Goal: Information Seeking & Learning: Learn about a topic

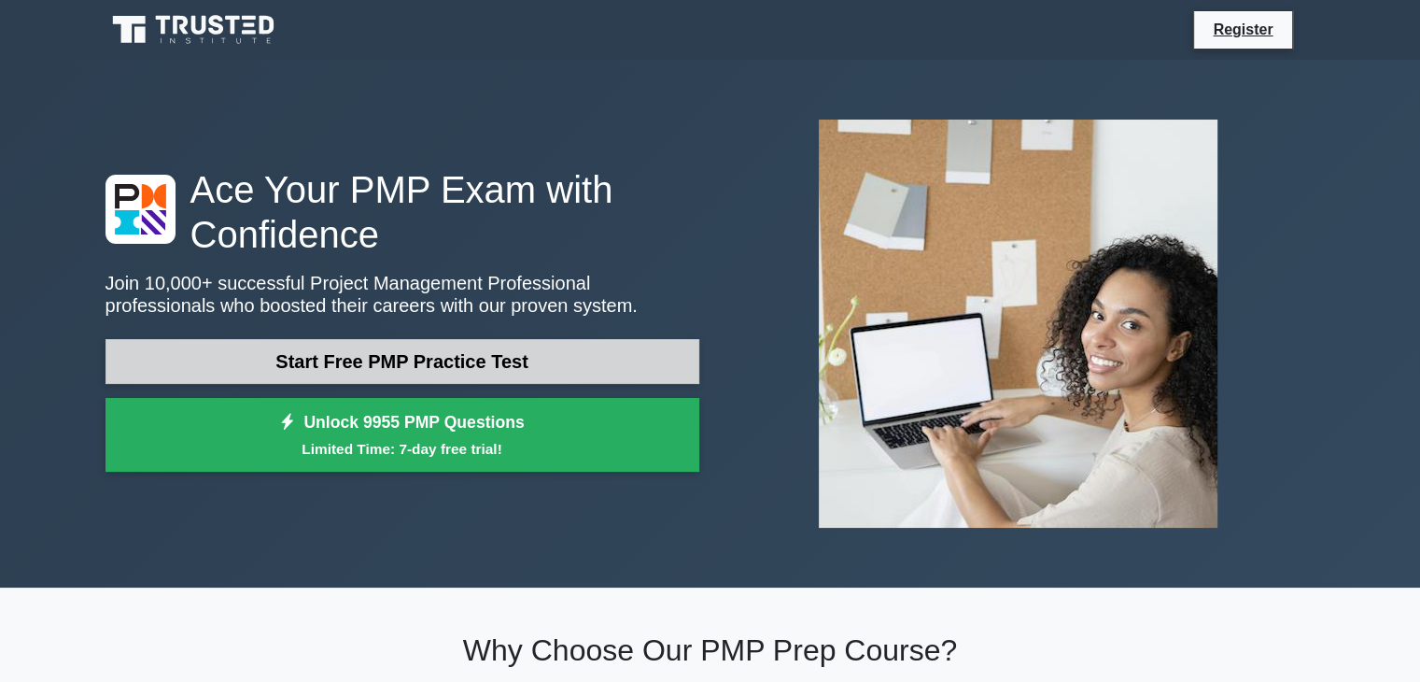
click at [544, 362] on link "Start Free PMP Practice Test" at bounding box center [403, 361] width 594 height 45
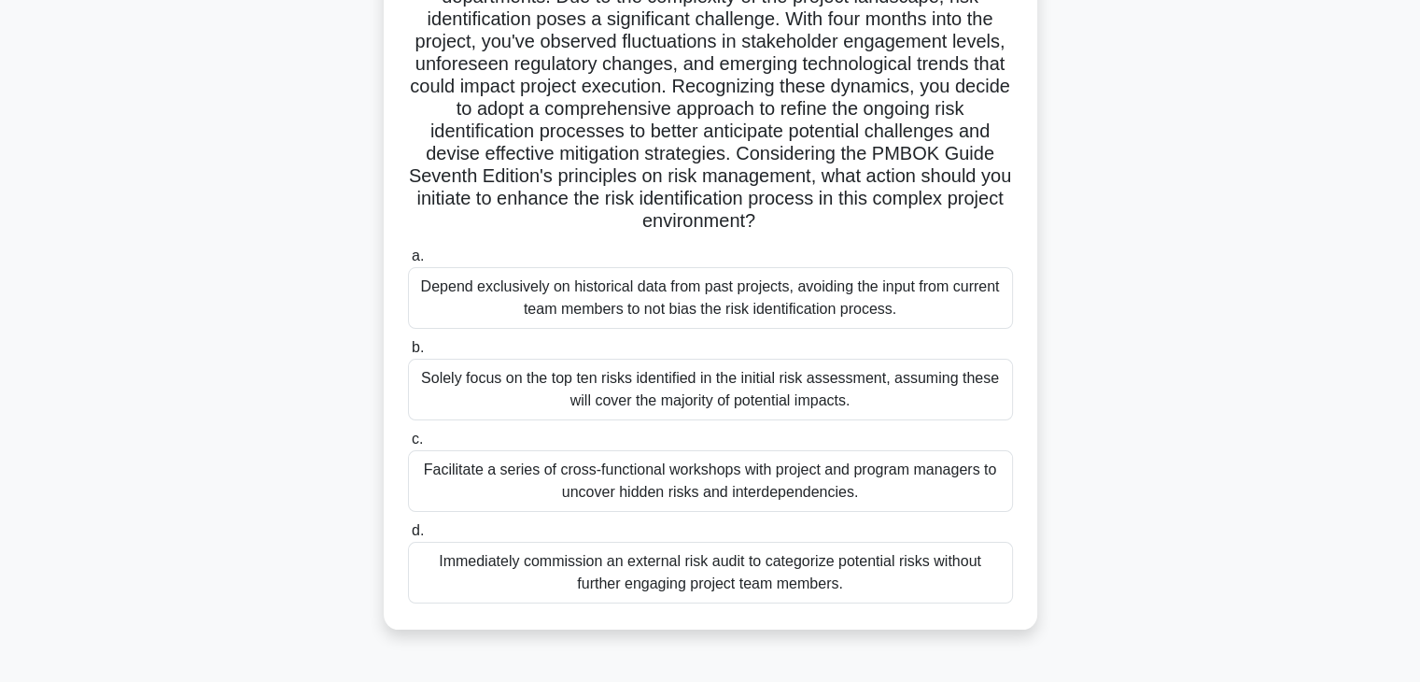
scroll to position [224, 0]
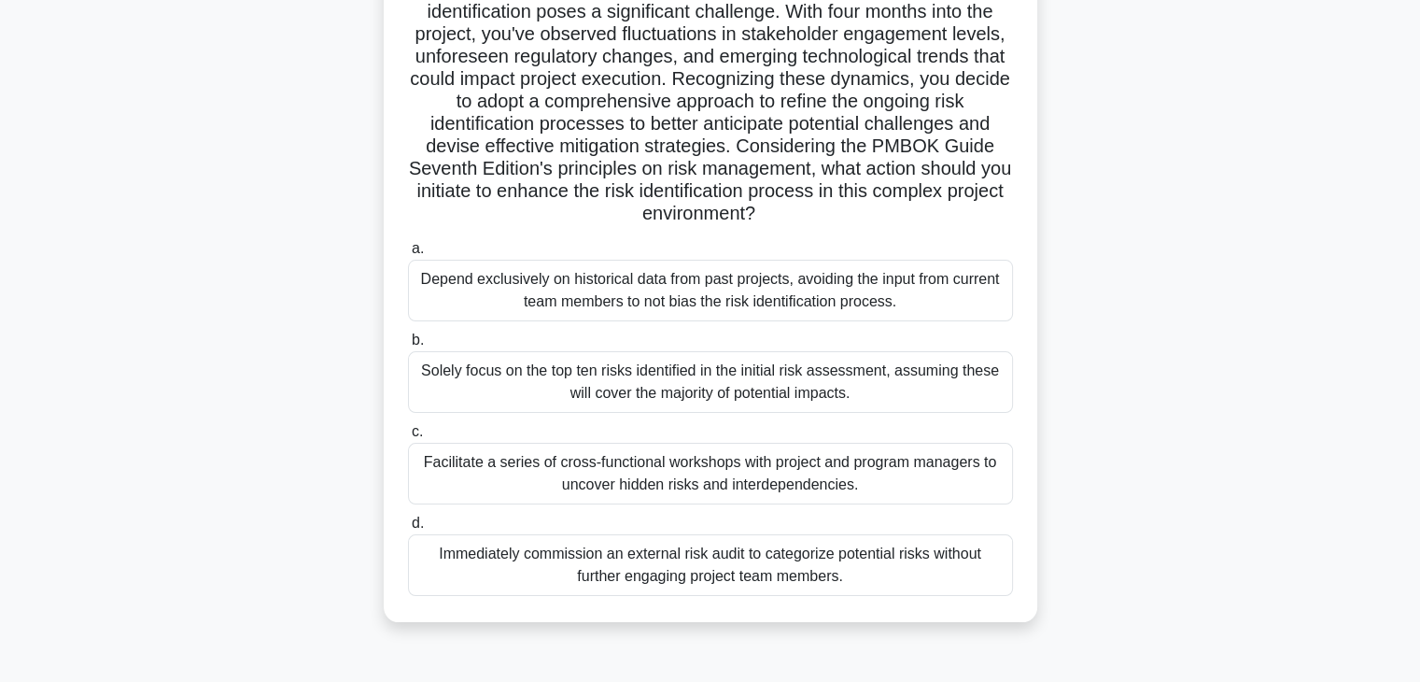
click at [703, 374] on div "Solely focus on the top ten risks identified in the initial risk assessment, as…" at bounding box center [710, 382] width 605 height 62
click at [408, 346] on input "b. Solely focus on the top ten risks identified in the initial risk assessment,…" at bounding box center [408, 340] width 0 height 12
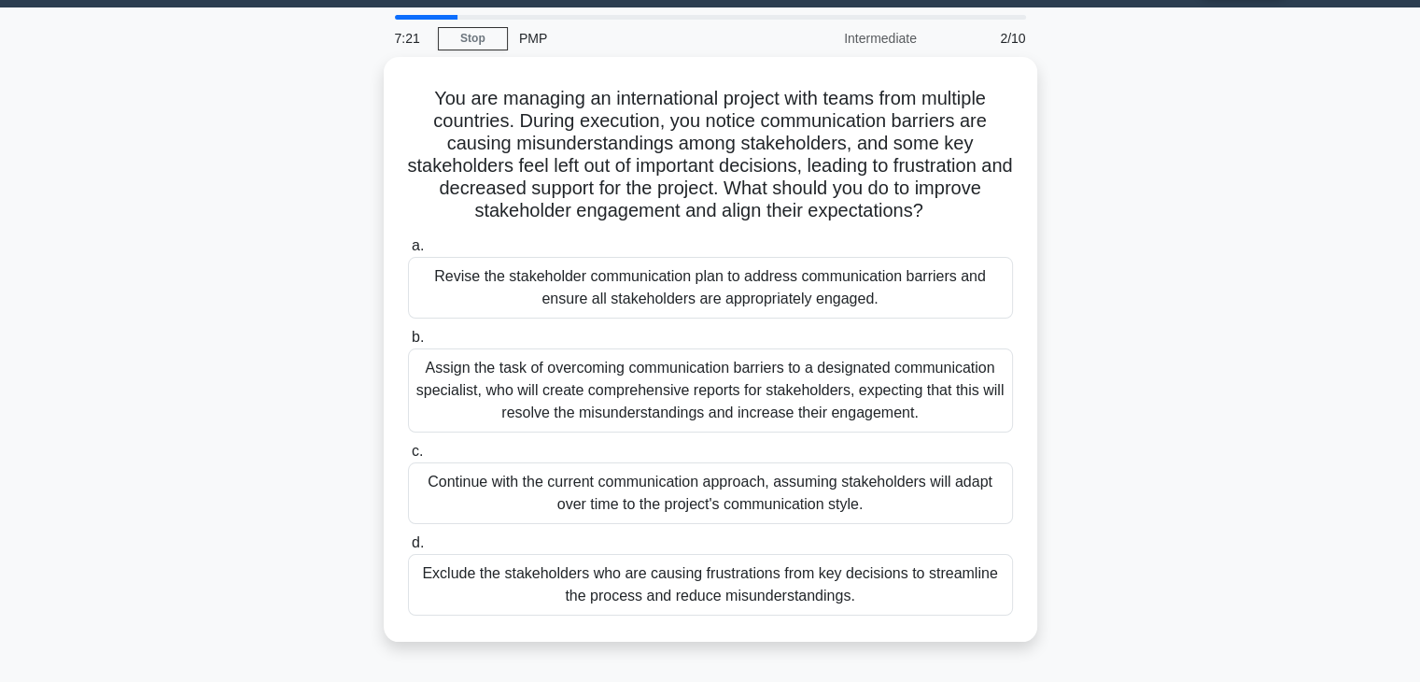
scroll to position [0, 0]
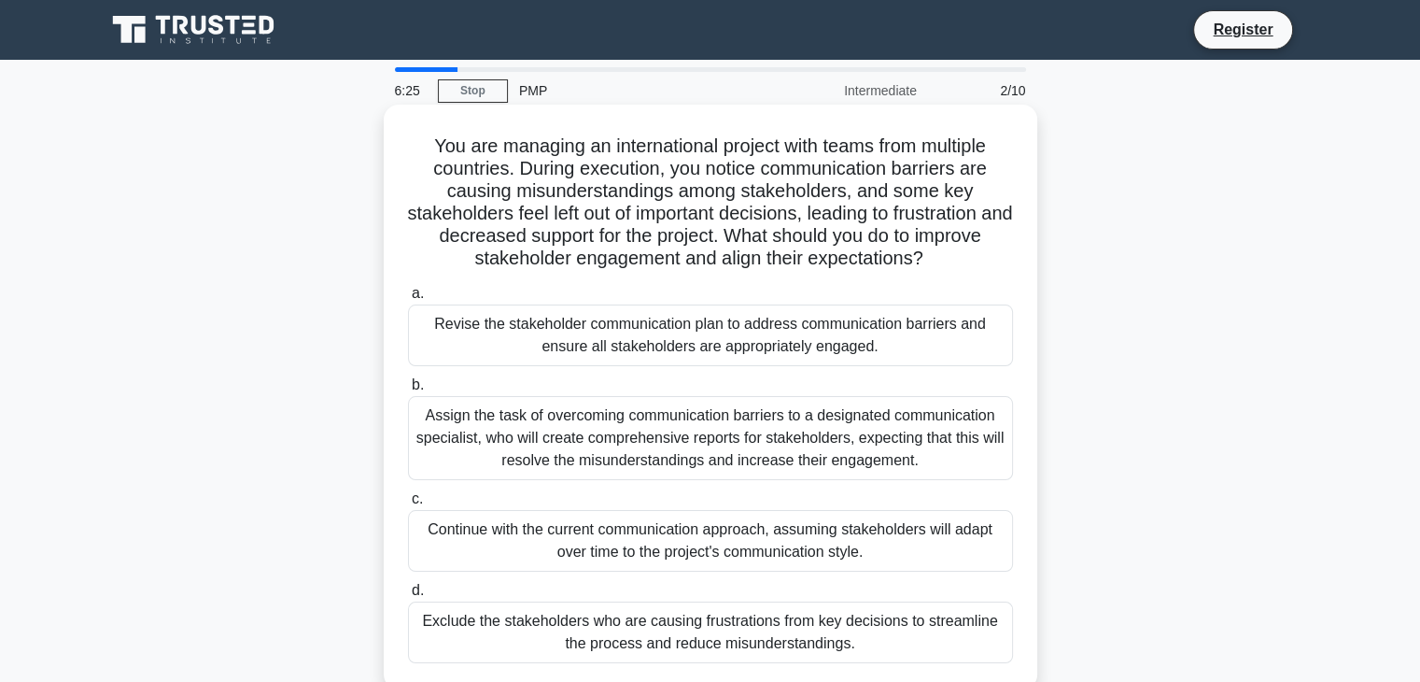
click at [642, 445] on div "Assign the task of overcoming communication barriers to a designated communicat…" at bounding box center [710, 438] width 605 height 84
click at [408, 391] on input "b. Assign the task of overcoming communication barriers to a designated communi…" at bounding box center [408, 385] width 0 height 12
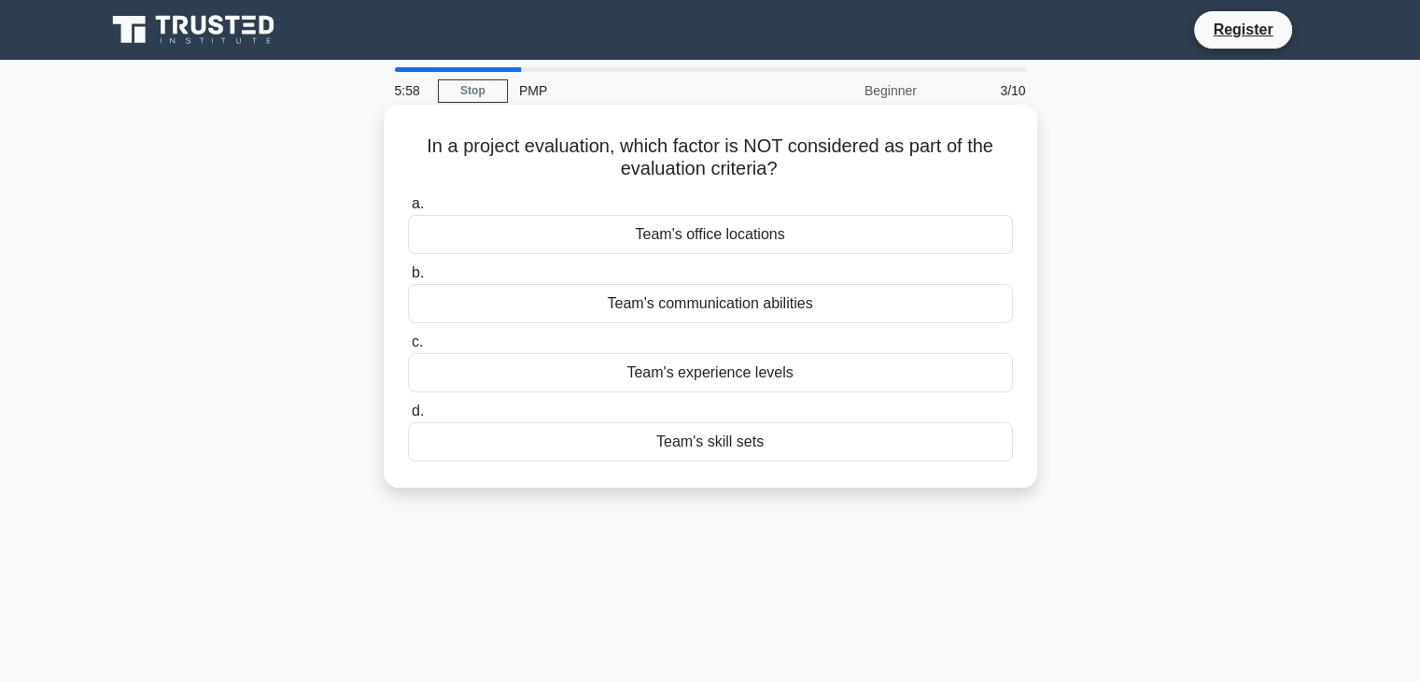
click at [721, 444] on div "Team's skill sets" at bounding box center [710, 441] width 605 height 39
click at [408, 417] on input "d. Team's skill sets" at bounding box center [408, 411] width 0 height 12
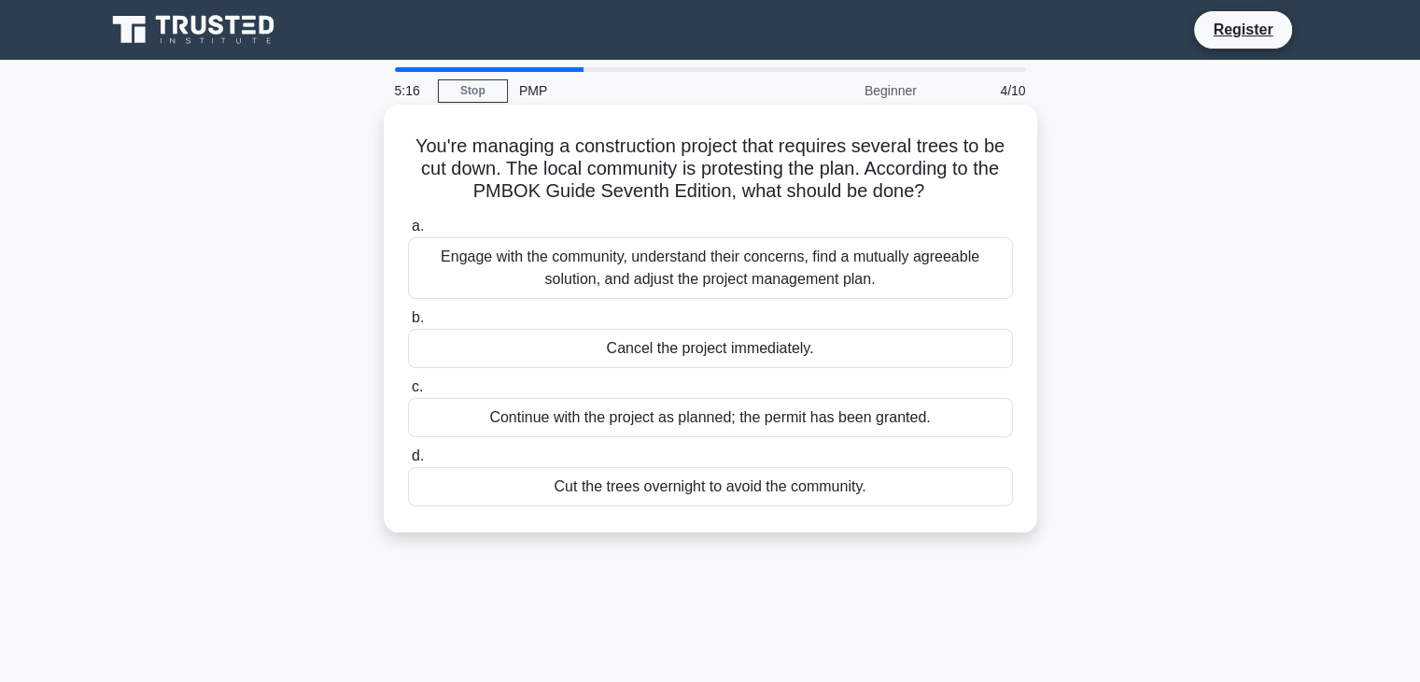
click at [730, 277] on div "Engage with the community, understand their concerns, find a mutually agreeable…" at bounding box center [710, 268] width 605 height 62
click at [408, 233] on input "a. Engage with the community, understand their concerns, find a mutually agreea…" at bounding box center [408, 226] width 0 height 12
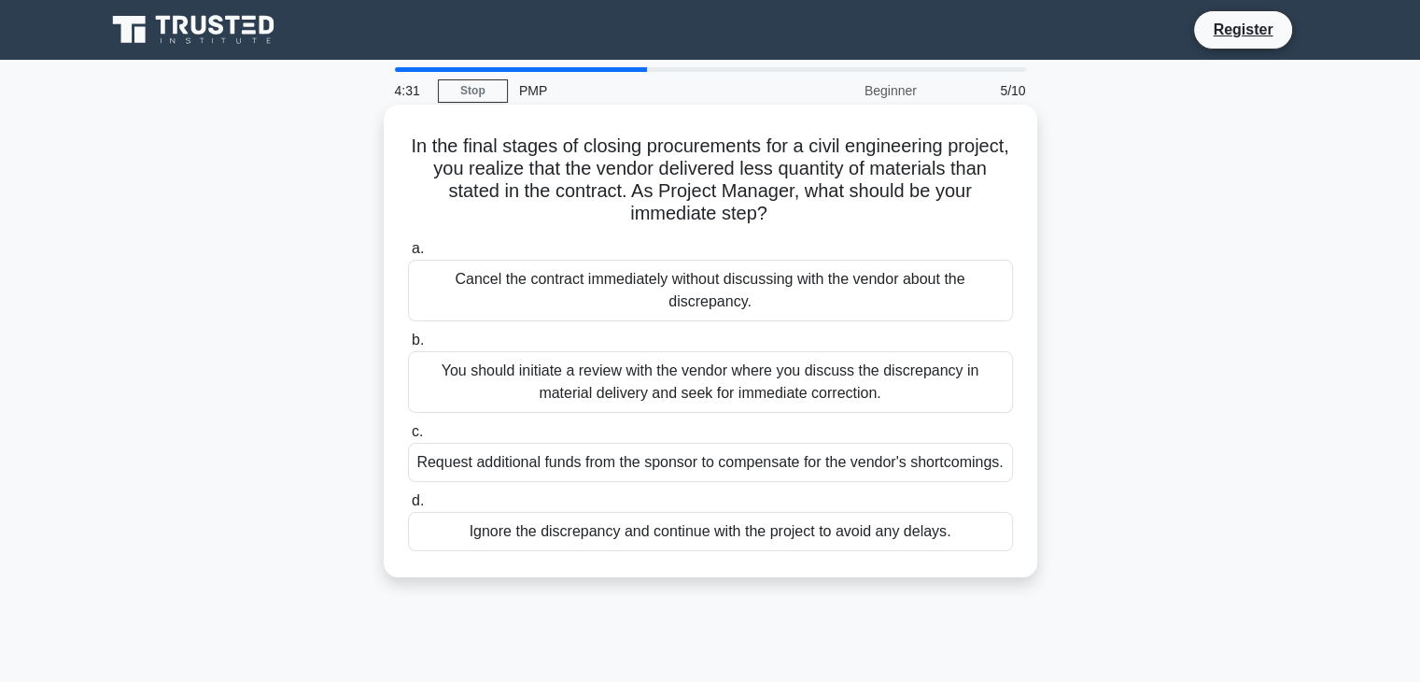
click at [811, 389] on div "You should initiate a review with the vendor where you discuss the discrepancy …" at bounding box center [710, 382] width 605 height 62
click at [408, 346] on input "b. You should initiate a review with the vendor where you discuss the discrepan…" at bounding box center [408, 340] width 0 height 12
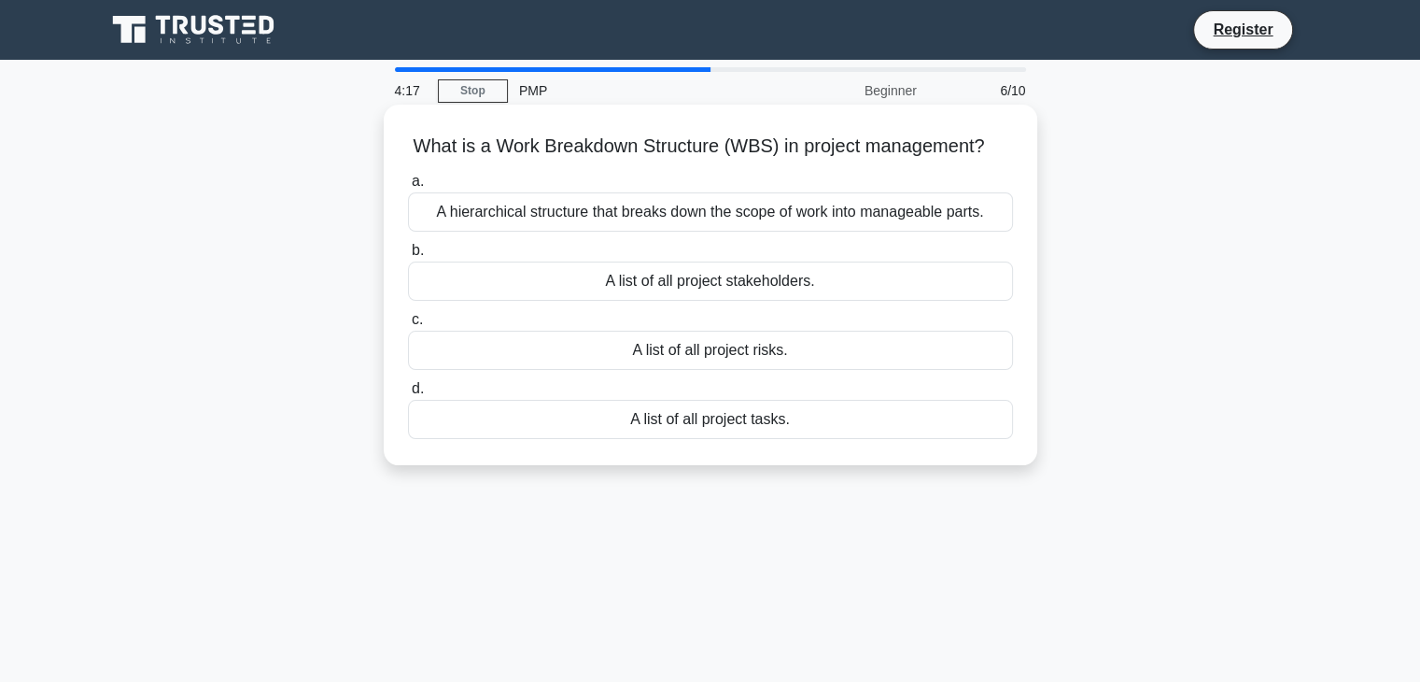
click at [762, 212] on div "A hierarchical structure that breaks down the scope of work into manageable par…" at bounding box center [710, 211] width 605 height 39
click at [408, 188] on input "a. A hierarchical structure that breaks down the scope of work into manageable …" at bounding box center [408, 182] width 0 height 12
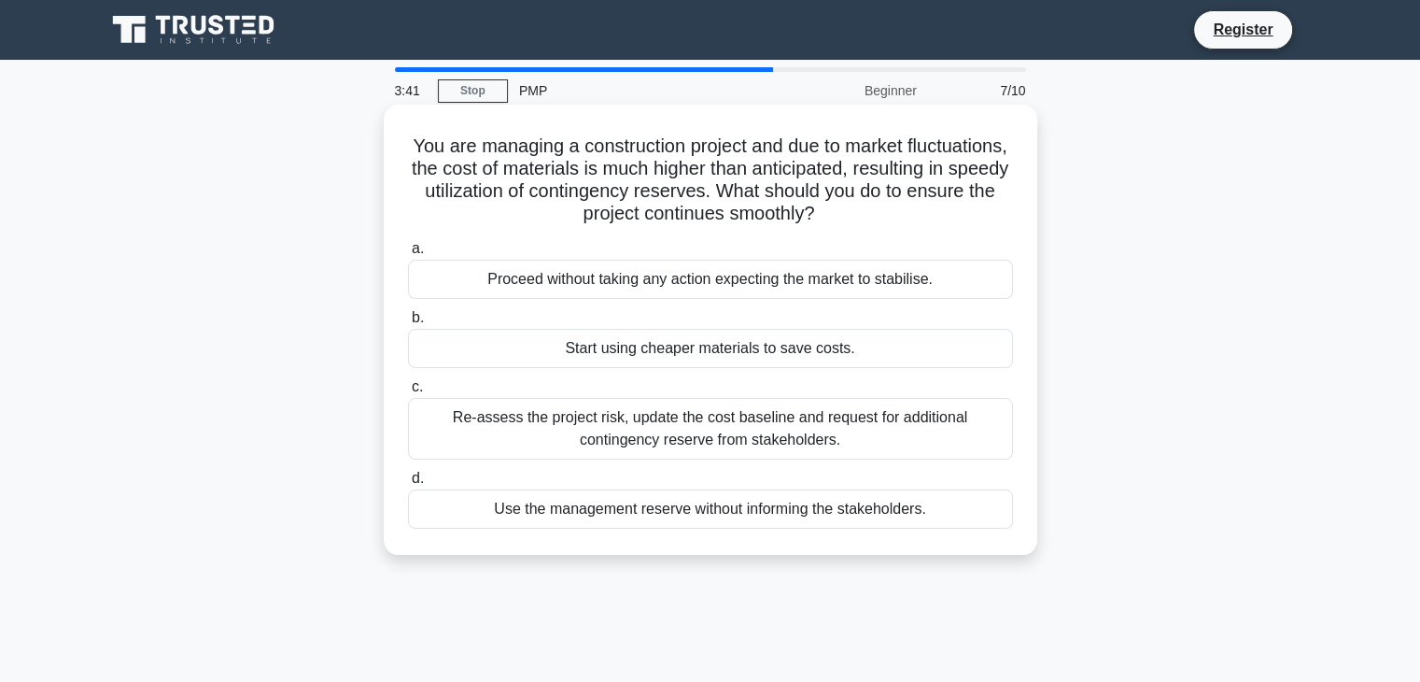
click at [649, 438] on div "Re-assess the project risk, update the cost baseline and request for additional…" at bounding box center [710, 429] width 605 height 62
click at [408, 393] on input "c. Re-assess the project risk, update the cost baseline and request for additio…" at bounding box center [408, 387] width 0 height 12
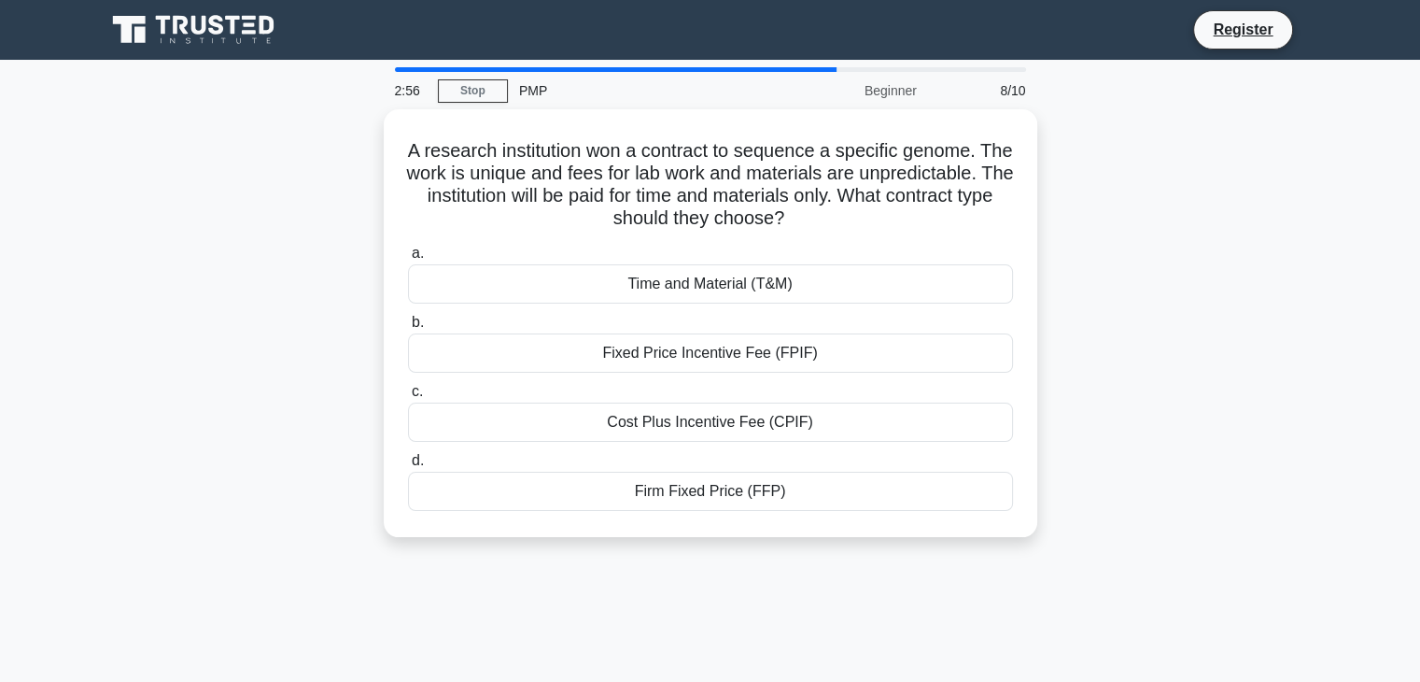
click at [649, 438] on div "a. Time and Material (T&M) b. Fixed Price Incentive Fee (FPIF) c. d." at bounding box center [711, 376] width 628 height 276
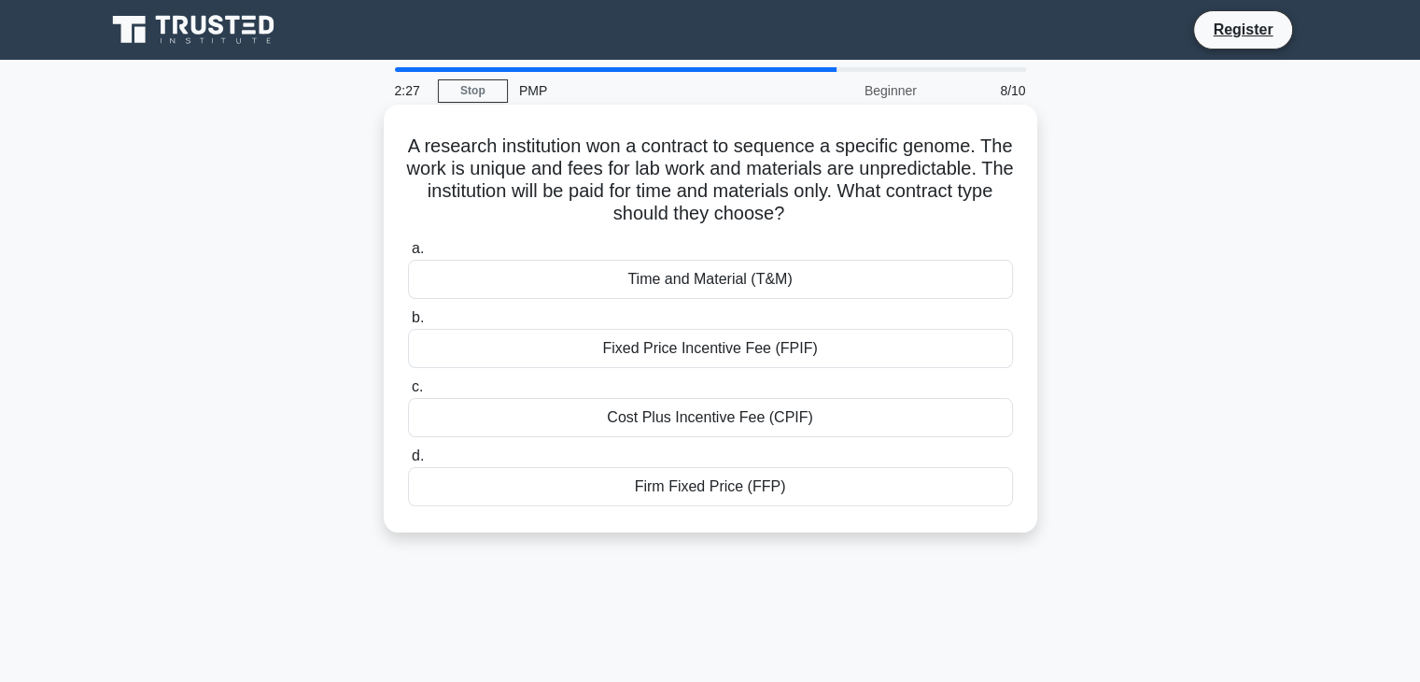
click at [748, 277] on div "Time and Material (T&M)" at bounding box center [710, 279] width 605 height 39
click at [408, 255] on input "a. Time and Material (T&M)" at bounding box center [408, 249] width 0 height 12
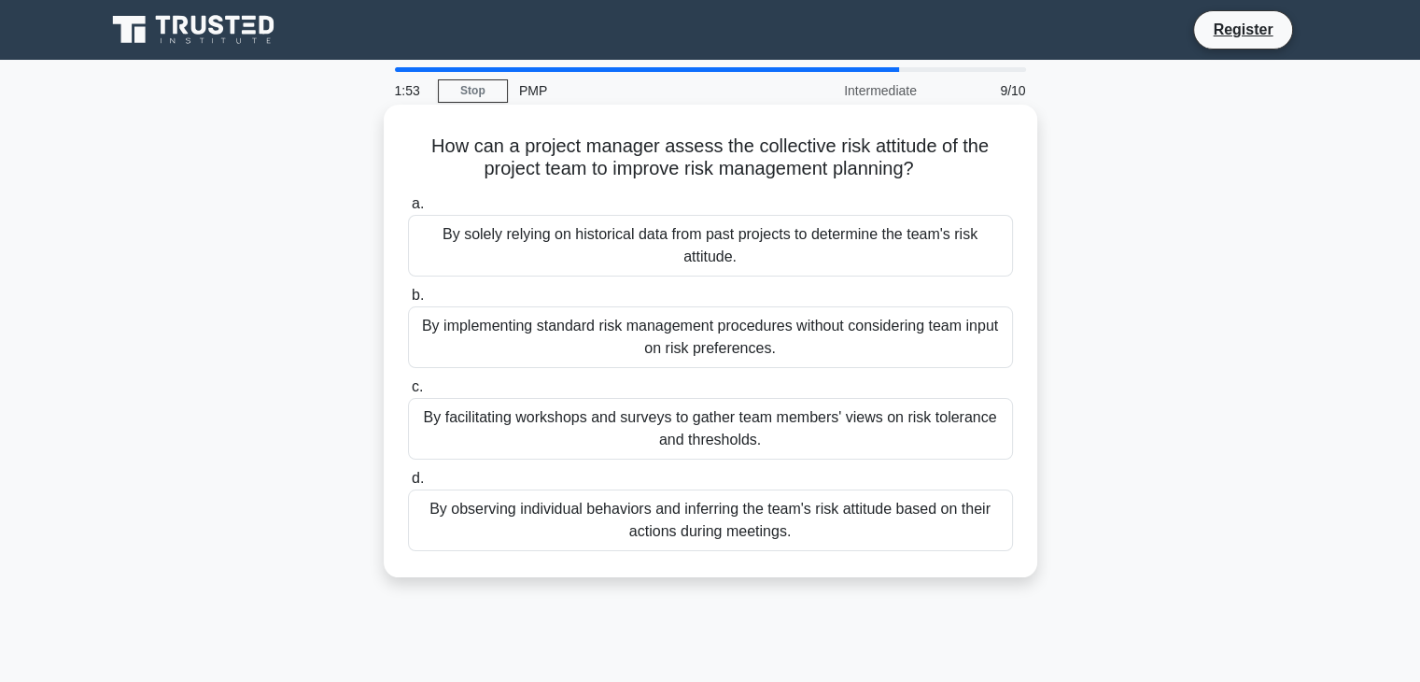
click at [714, 520] on div "By observing individual behaviors and inferring the team's risk attitude based …" at bounding box center [710, 520] width 605 height 62
click at [408, 485] on input "d. By observing individual behaviors and inferring the team's risk attitude bas…" at bounding box center [408, 479] width 0 height 12
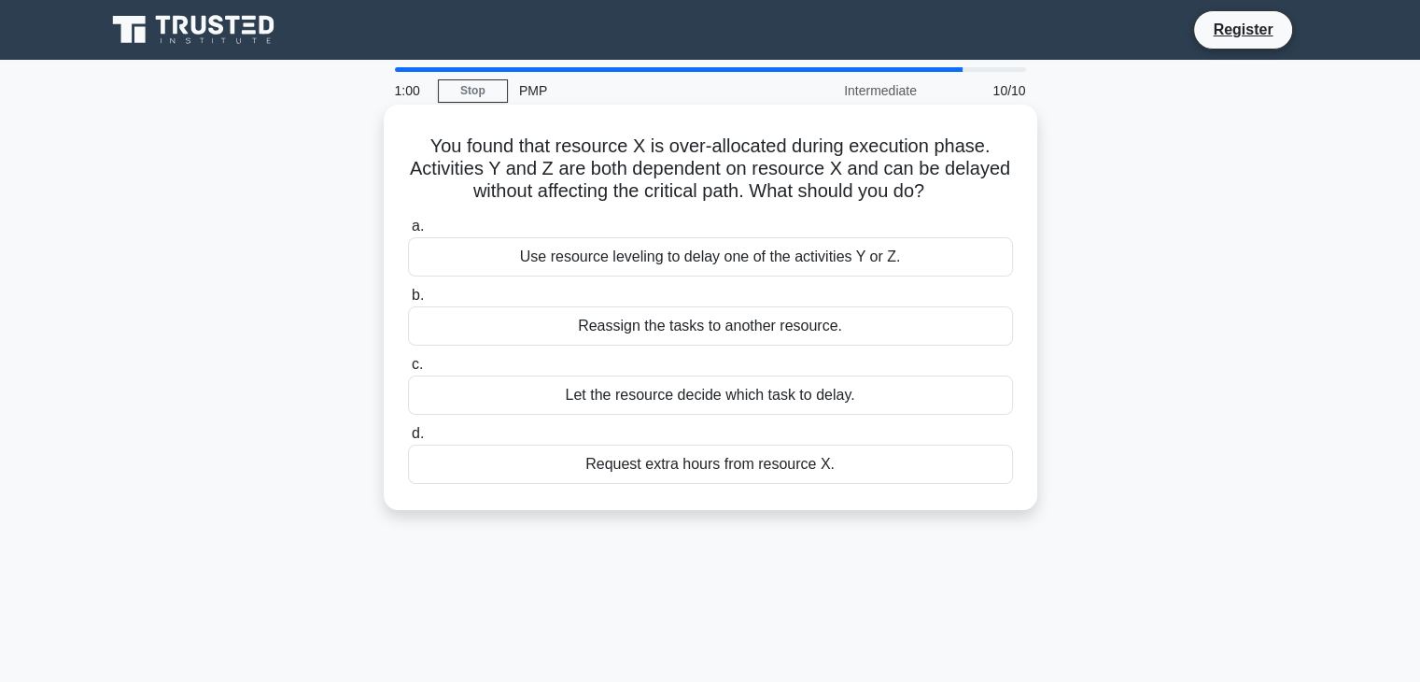
click at [766, 396] on div "Let the resource decide which task to delay." at bounding box center [710, 394] width 605 height 39
click at [408, 371] on input "c. Let the resource decide which task to delay." at bounding box center [408, 365] width 0 height 12
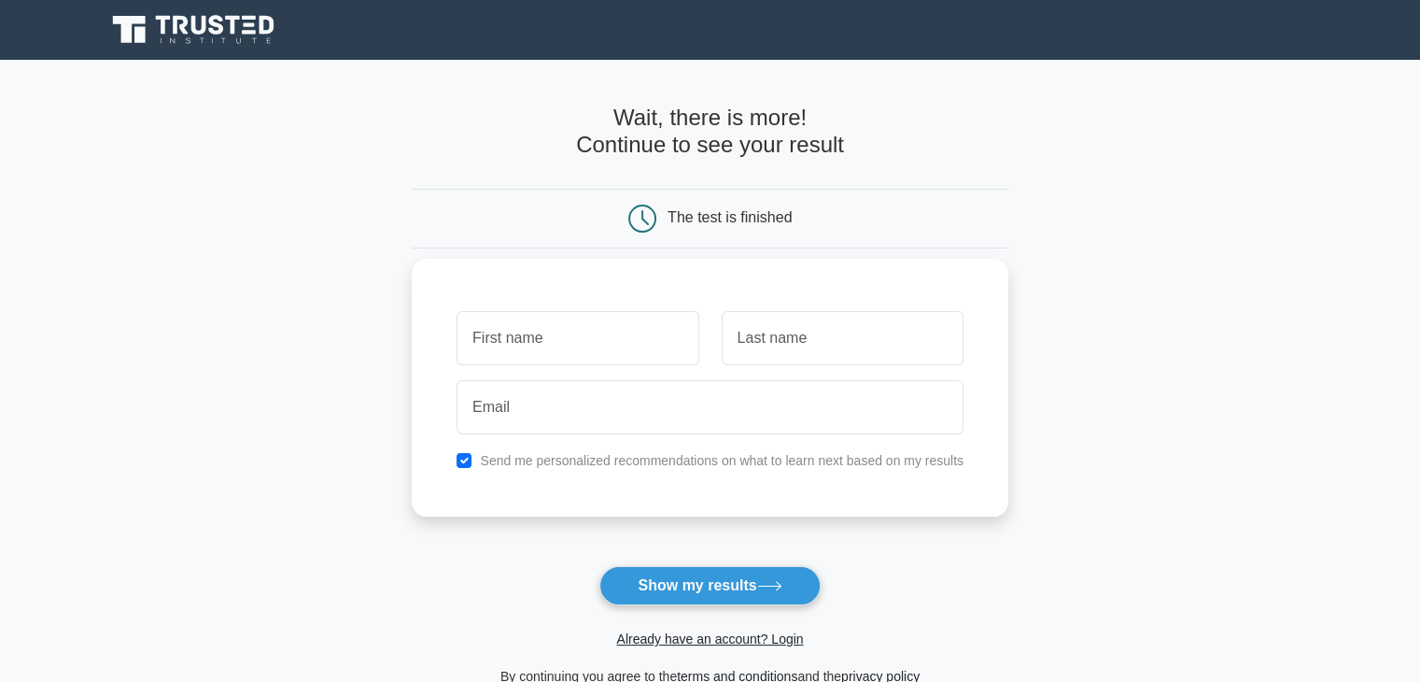
click at [650, 323] on input "text" at bounding box center [578, 338] width 242 height 54
type input "maria"
click at [805, 346] on input "text" at bounding box center [843, 338] width 242 height 54
type input "ranxha"
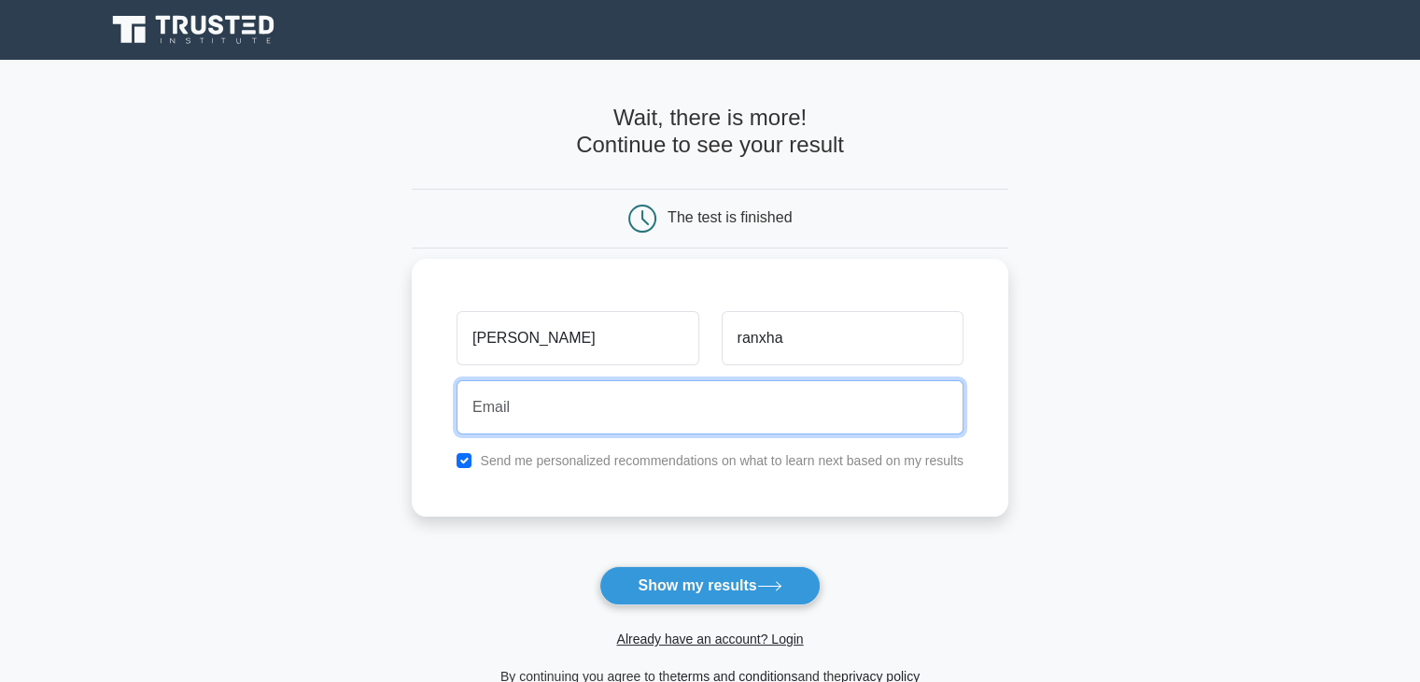
click at [679, 431] on input "email" at bounding box center [710, 407] width 507 height 54
type input "maria.ranxha.2022@icloud.com"
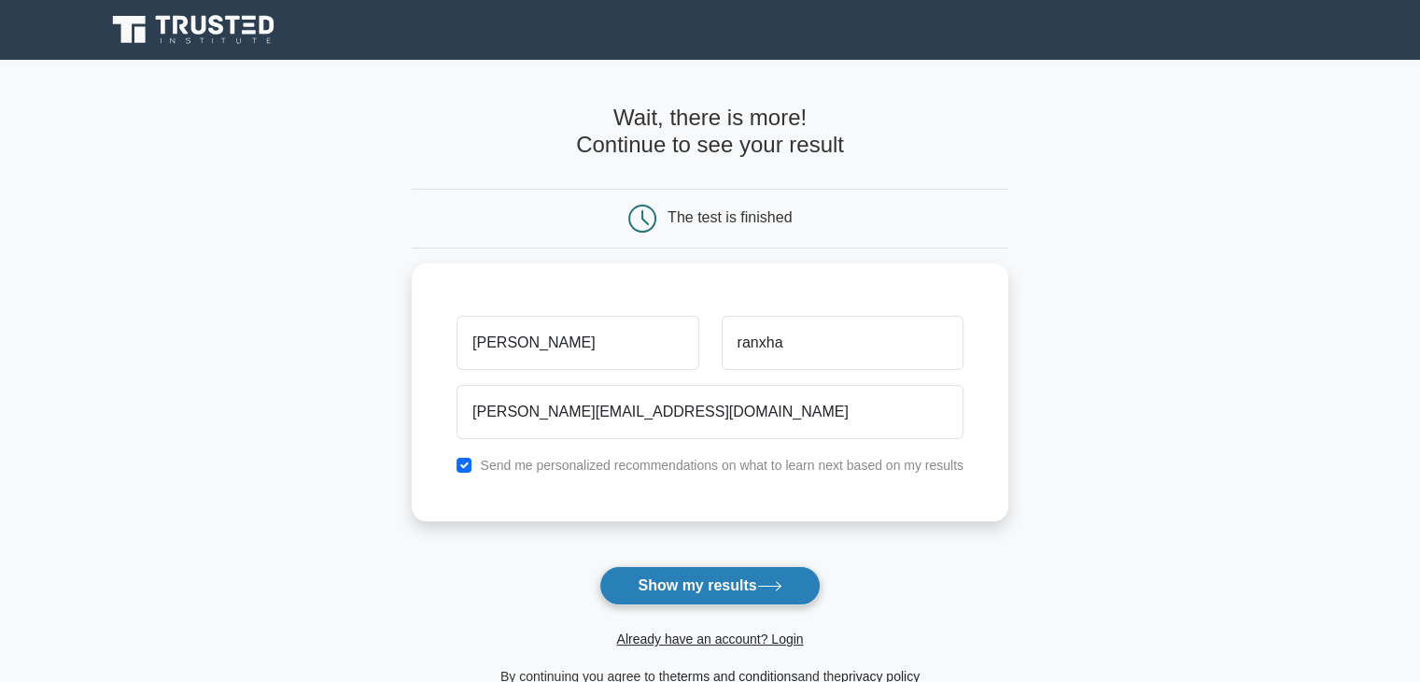
click at [684, 572] on button "Show my results" at bounding box center [710, 585] width 220 height 39
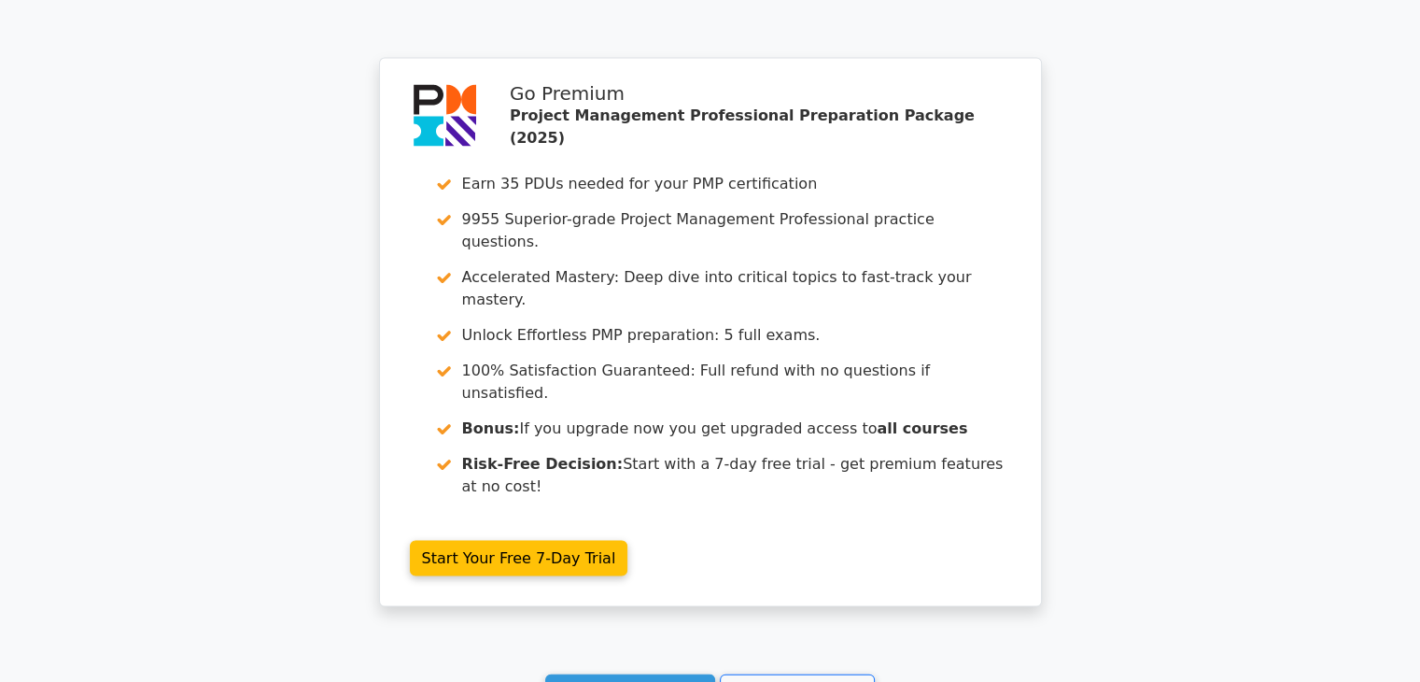
scroll to position [3821, 0]
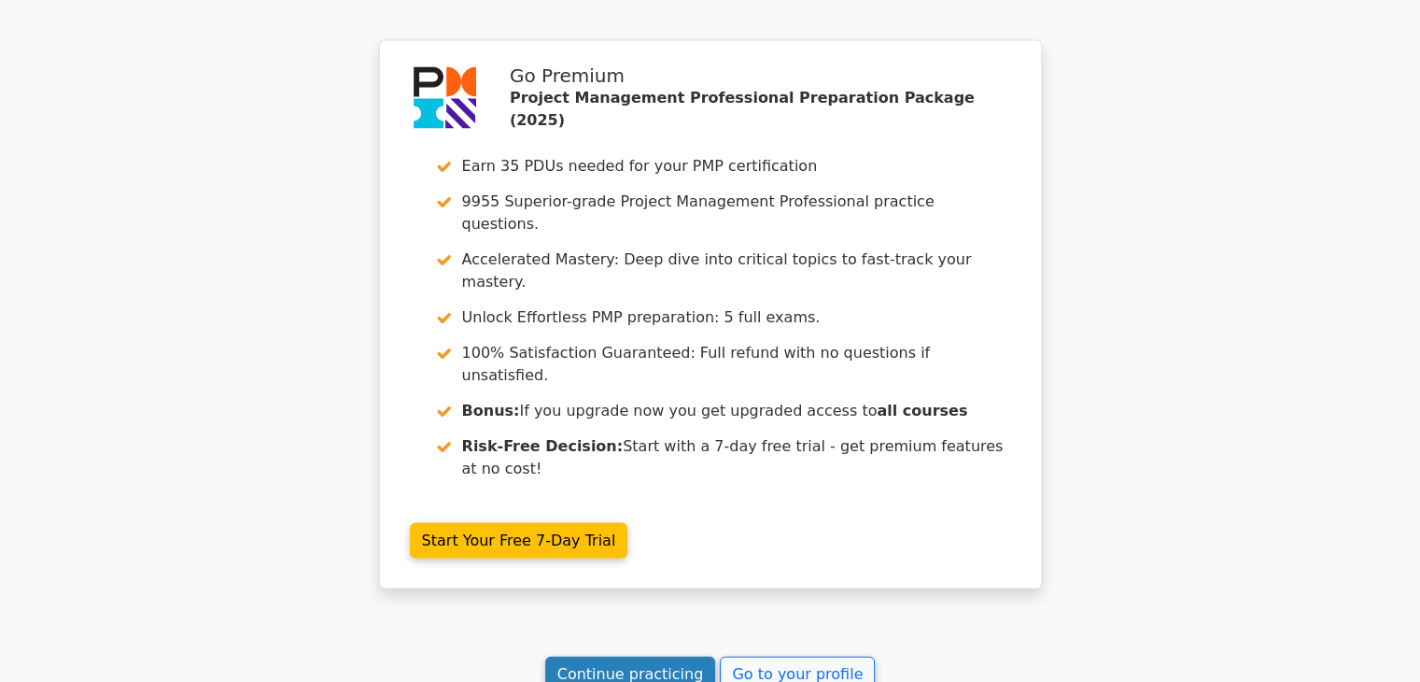
click at [676, 657] on link "Continue practicing" at bounding box center [630, 674] width 171 height 35
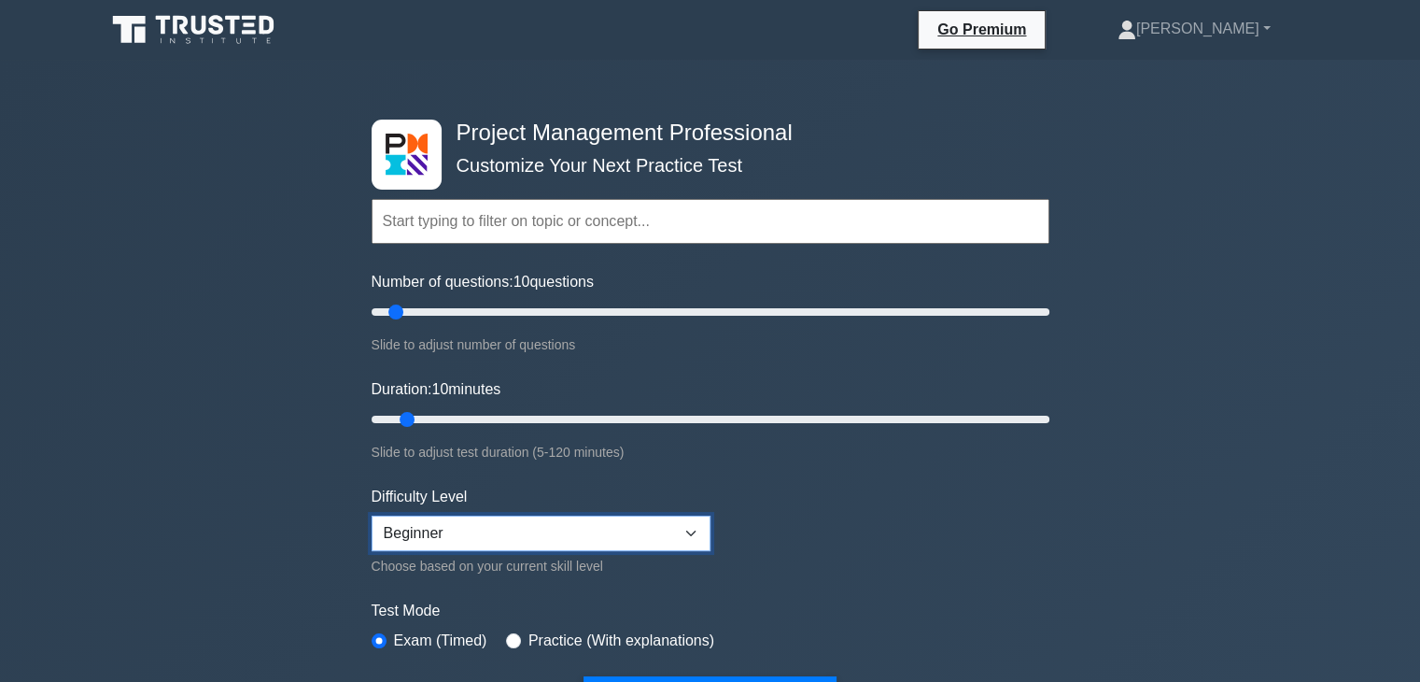
click at [694, 527] on select "Beginner Intermediate Expert" at bounding box center [541, 533] width 339 height 35
click at [768, 523] on form "Topics Scope Management Time Management Cost Management Quality Management Risk…" at bounding box center [711, 430] width 678 height 577
click at [417, 416] on input "Duration: 10 minutes" at bounding box center [711, 419] width 678 height 22
type input "15"
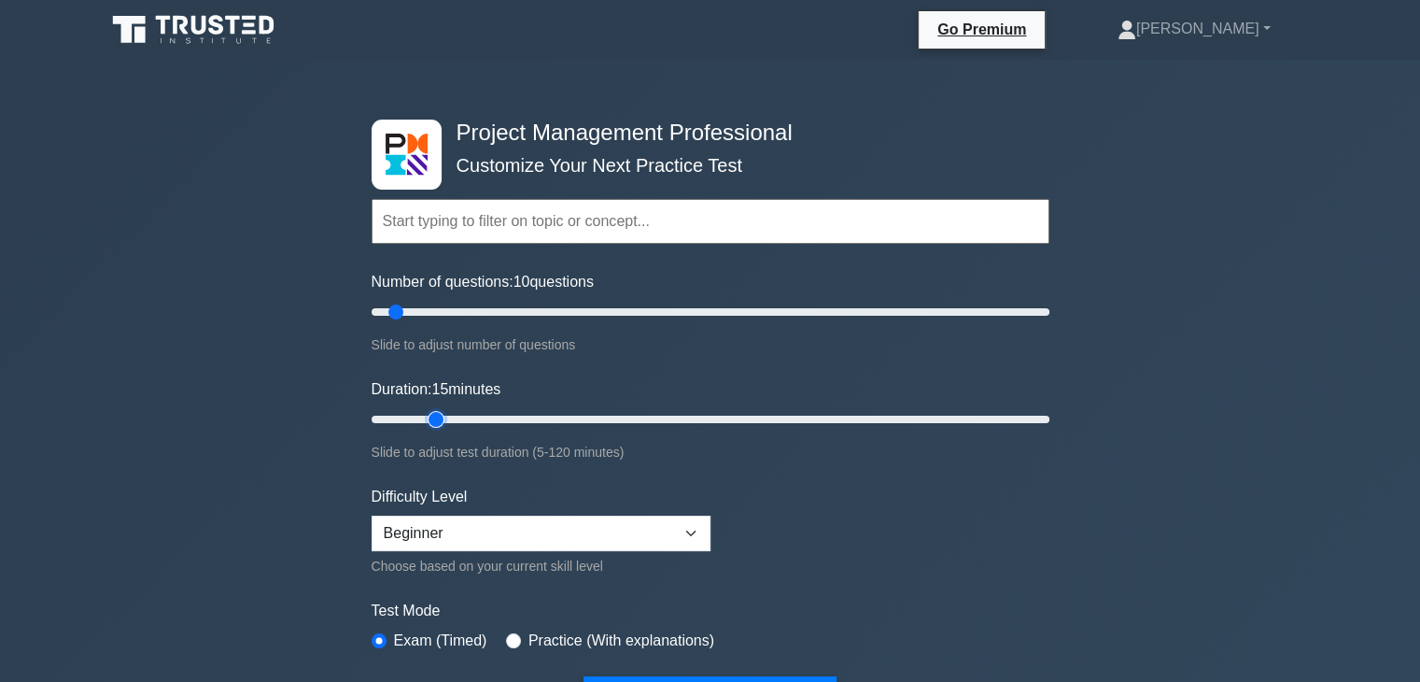
click at [424, 416] on input "Duration: 15 minutes" at bounding box center [711, 419] width 678 height 22
click at [687, 531] on select "Beginner Intermediate Expert" at bounding box center [541, 533] width 339 height 35
select select "intermediate"
click at [372, 516] on select "Beginner Intermediate Expert" at bounding box center [541, 533] width 339 height 35
click at [714, 557] on form "Topics Scope Management Time Management Cost Management Quality Management Risk…" at bounding box center [711, 430] width 678 height 577
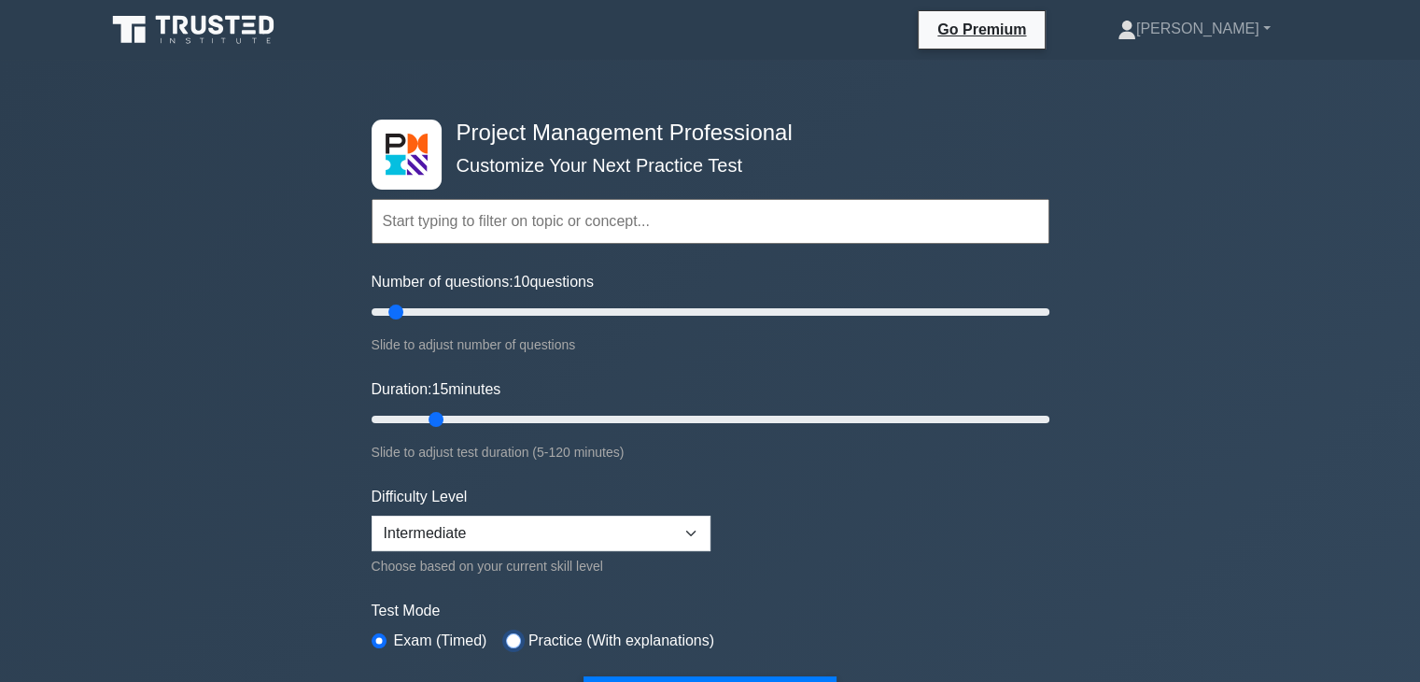
click at [506, 633] on input "radio" at bounding box center [513, 640] width 15 height 15
radio input "true"
click at [372, 633] on input "radio" at bounding box center [379, 640] width 15 height 15
radio input "true"
click at [506, 633] on input "radio" at bounding box center [513, 640] width 15 height 15
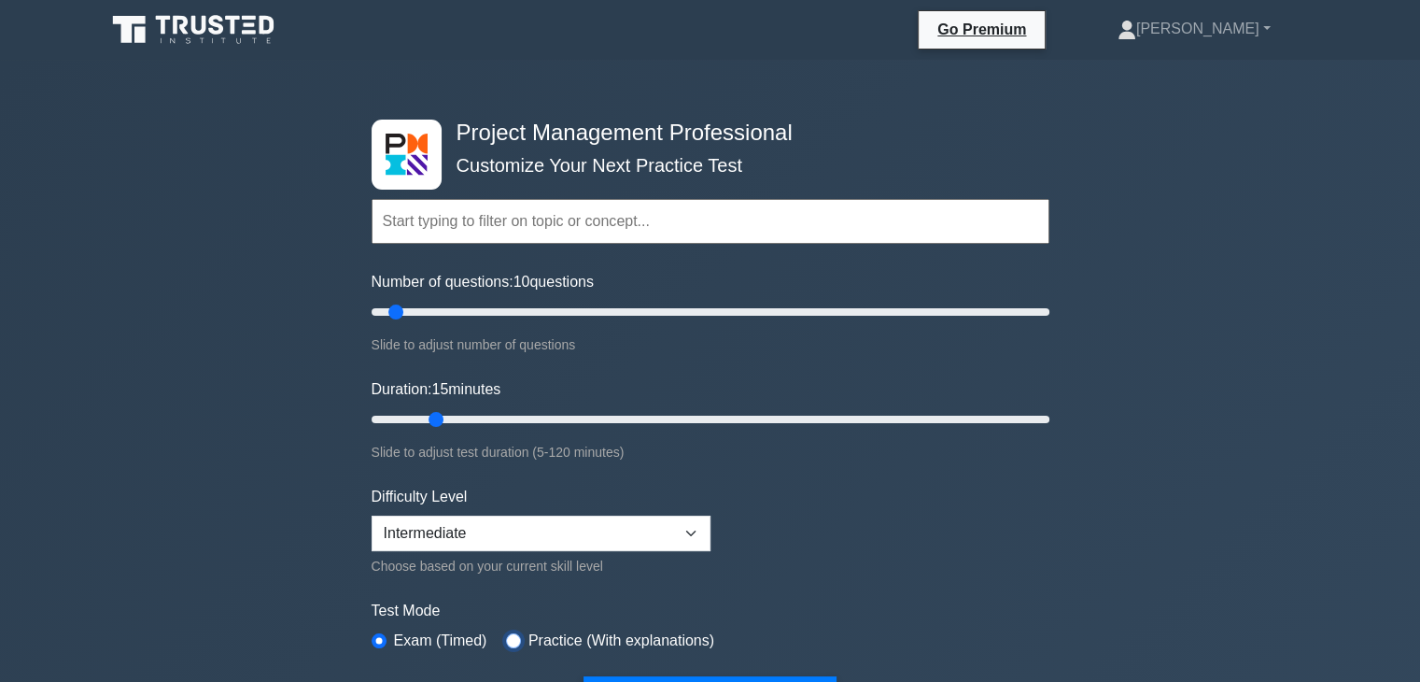
radio input "true"
click at [372, 633] on input "radio" at bounding box center [379, 640] width 15 height 15
radio input "true"
click at [506, 633] on input "radio" at bounding box center [513, 640] width 15 height 15
radio input "true"
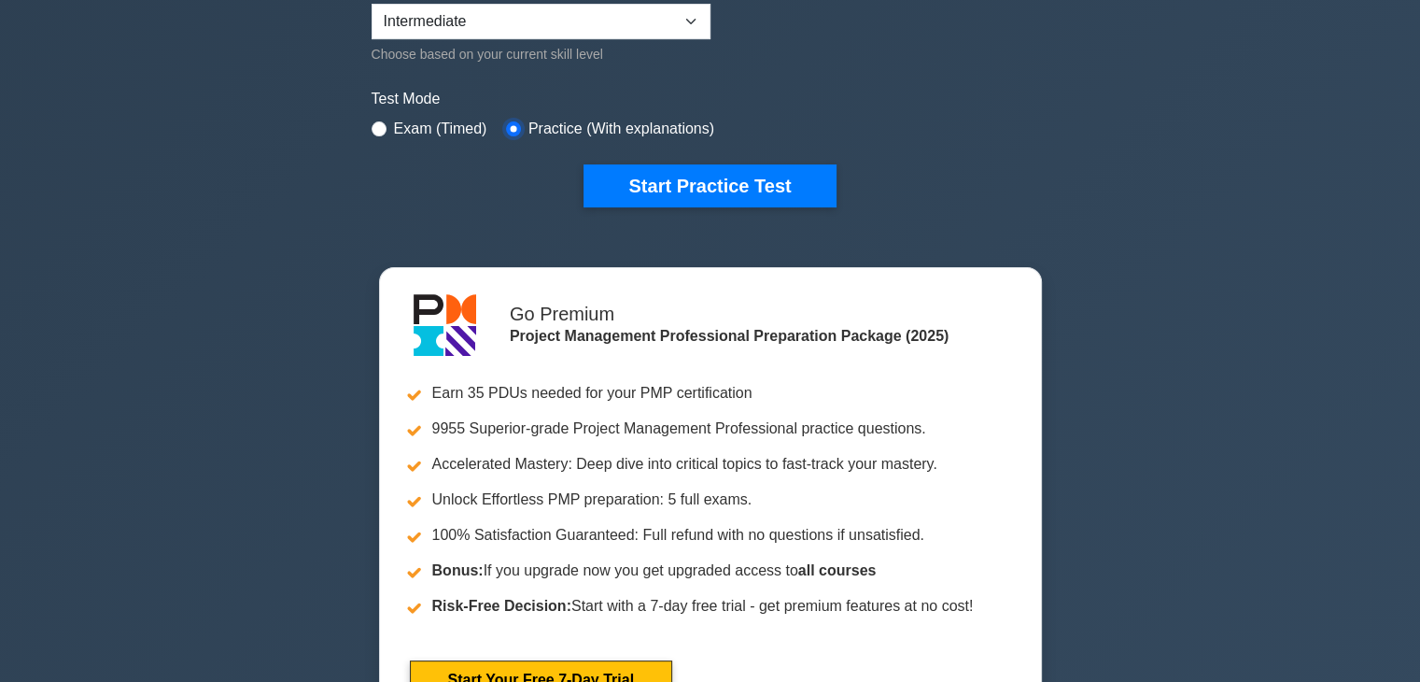
scroll to position [520, 0]
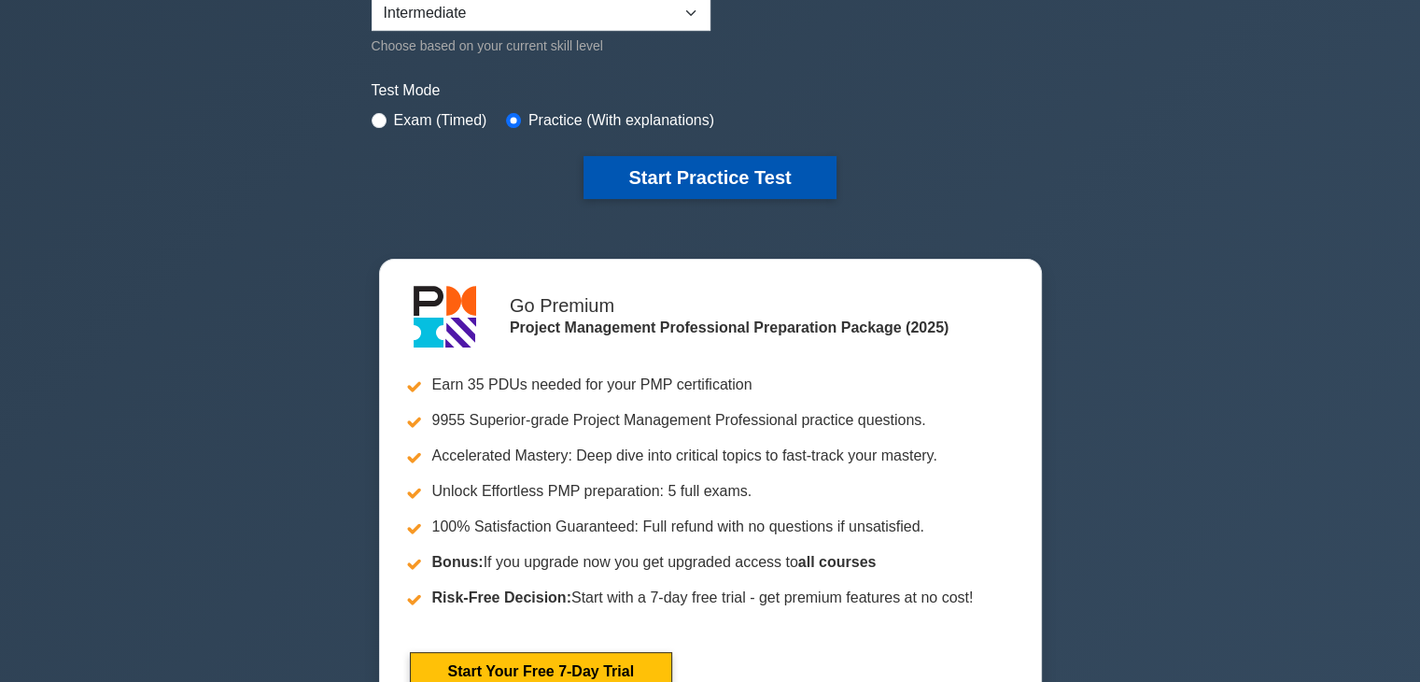
click at [719, 165] on button "Start Practice Test" at bounding box center [710, 177] width 252 height 43
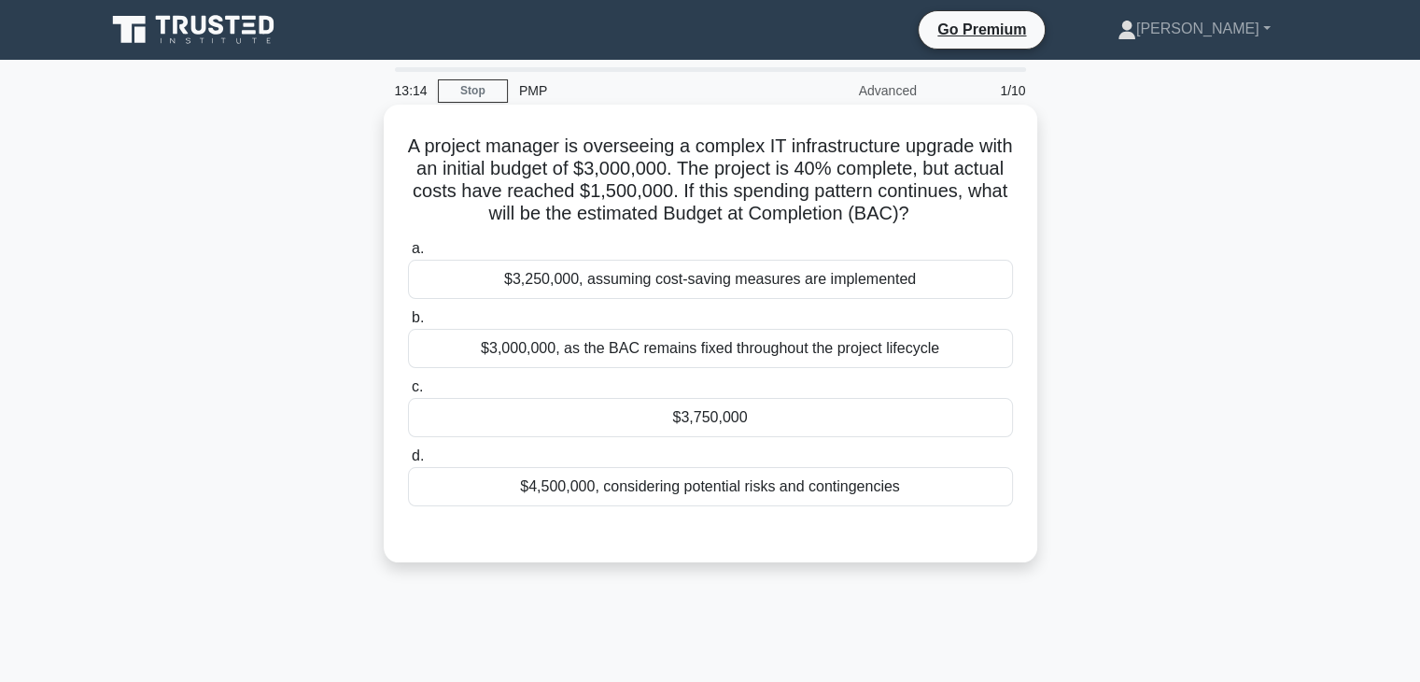
click at [839, 345] on div "$3,000,000, as the BAC remains fixed throughout the project lifecycle" at bounding box center [710, 348] width 605 height 39
click at [408, 324] on input "b. $3,000,000, as the BAC remains fixed throughout the project lifecycle" at bounding box center [408, 318] width 0 height 12
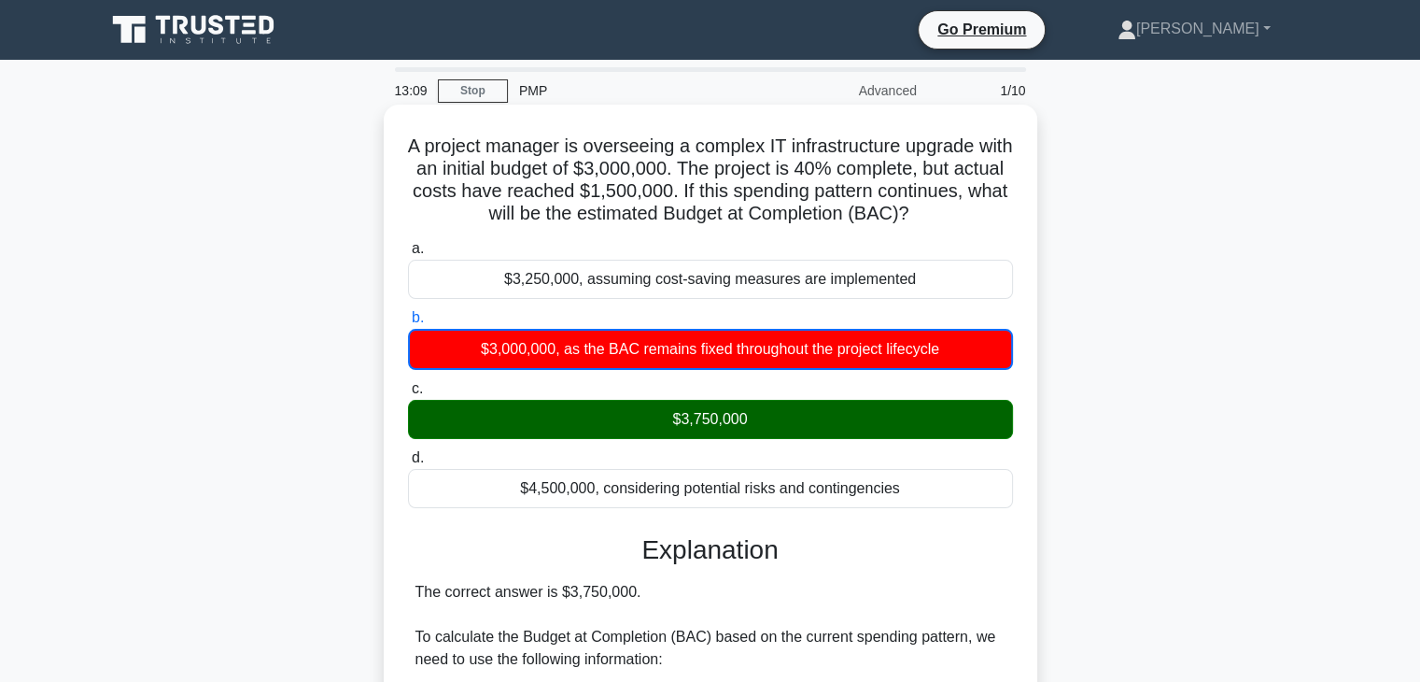
click at [408, 383] on input "c. $3,750,000" at bounding box center [408, 389] width 0 height 12
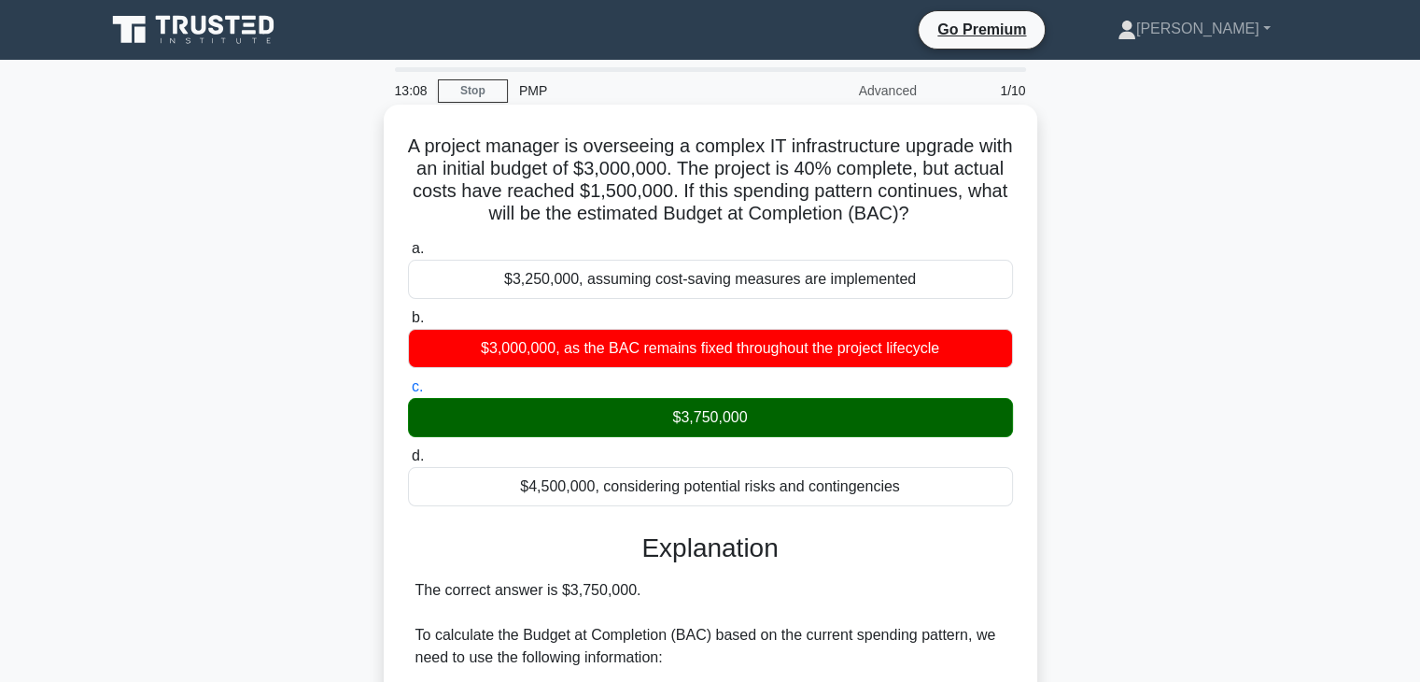
click at [408, 450] on input "d. $4,500,000, considering potential risks and contingencies" at bounding box center [408, 456] width 0 height 12
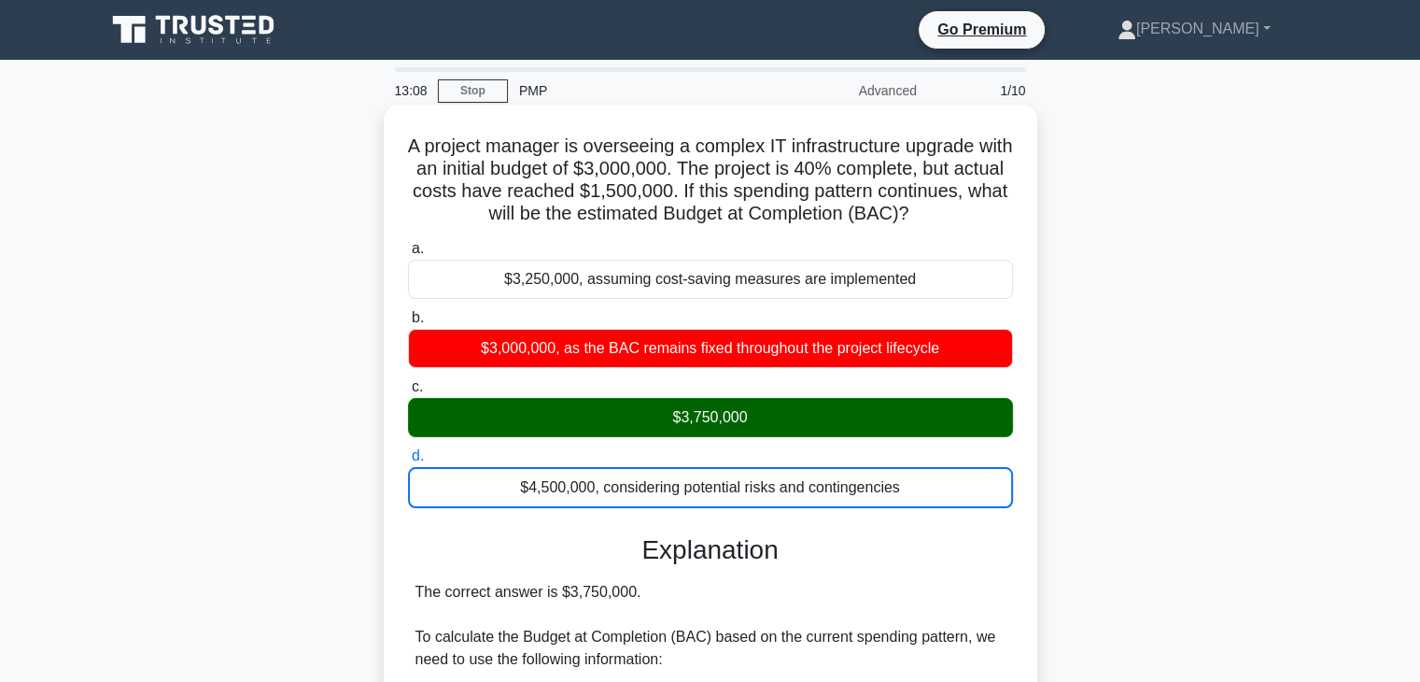
click at [408, 243] on input "a. $3,250,000, assuming cost-saving measures are implemented" at bounding box center [408, 249] width 0 height 12
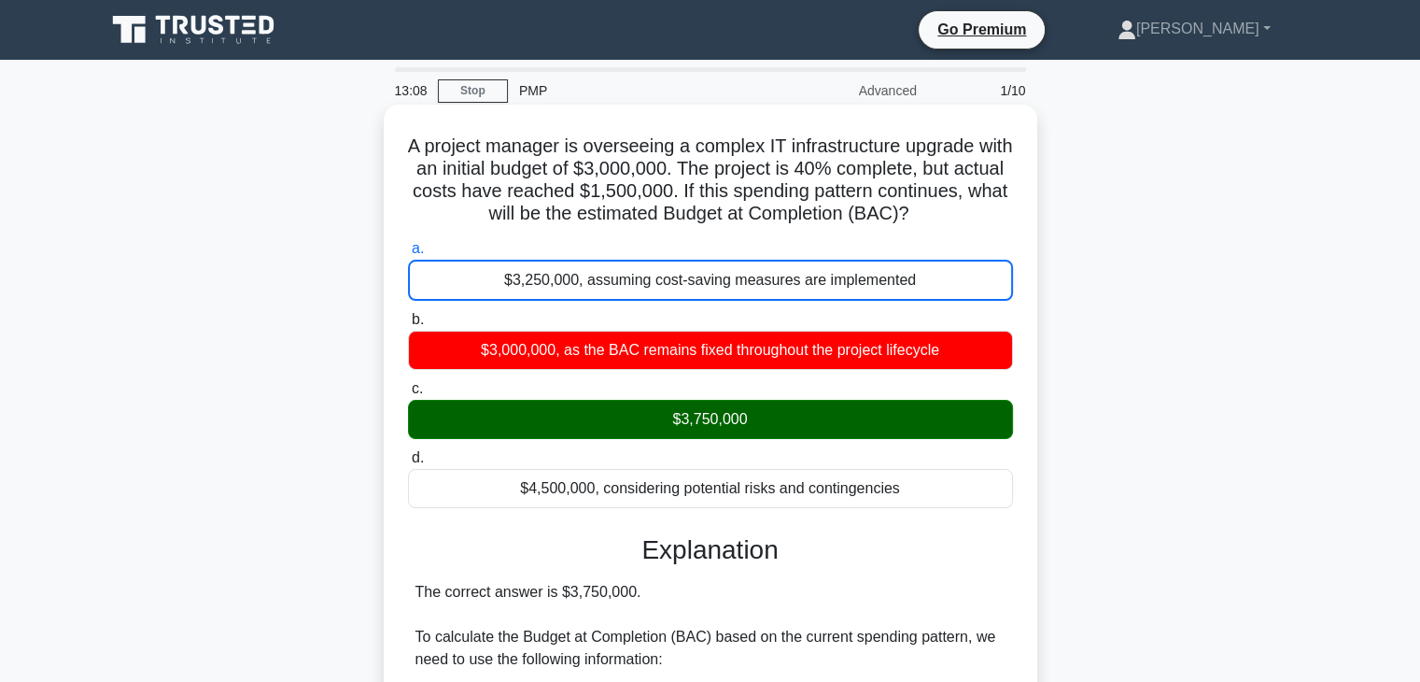
click at [408, 314] on input "b. $3,000,000, as the BAC remains fixed throughout the project lifecycle" at bounding box center [408, 320] width 0 height 12
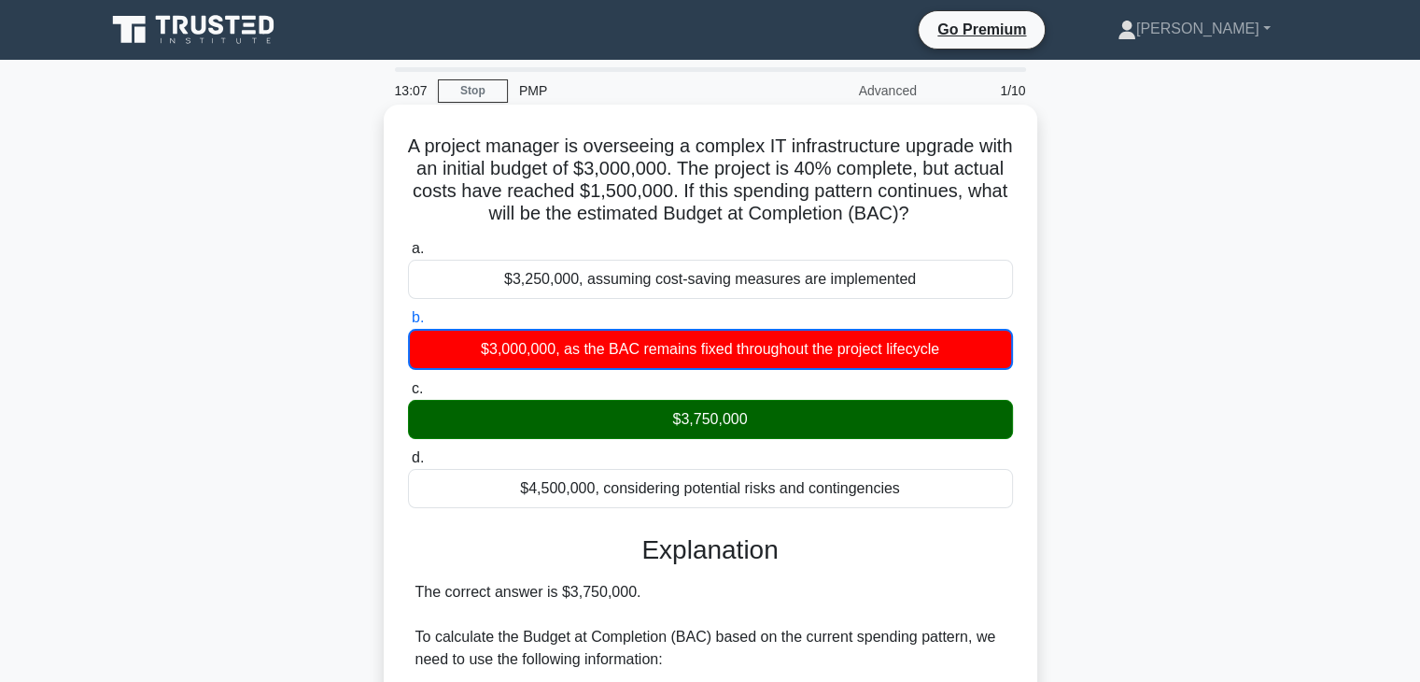
click at [408, 383] on input "c. $3,750,000" at bounding box center [408, 389] width 0 height 12
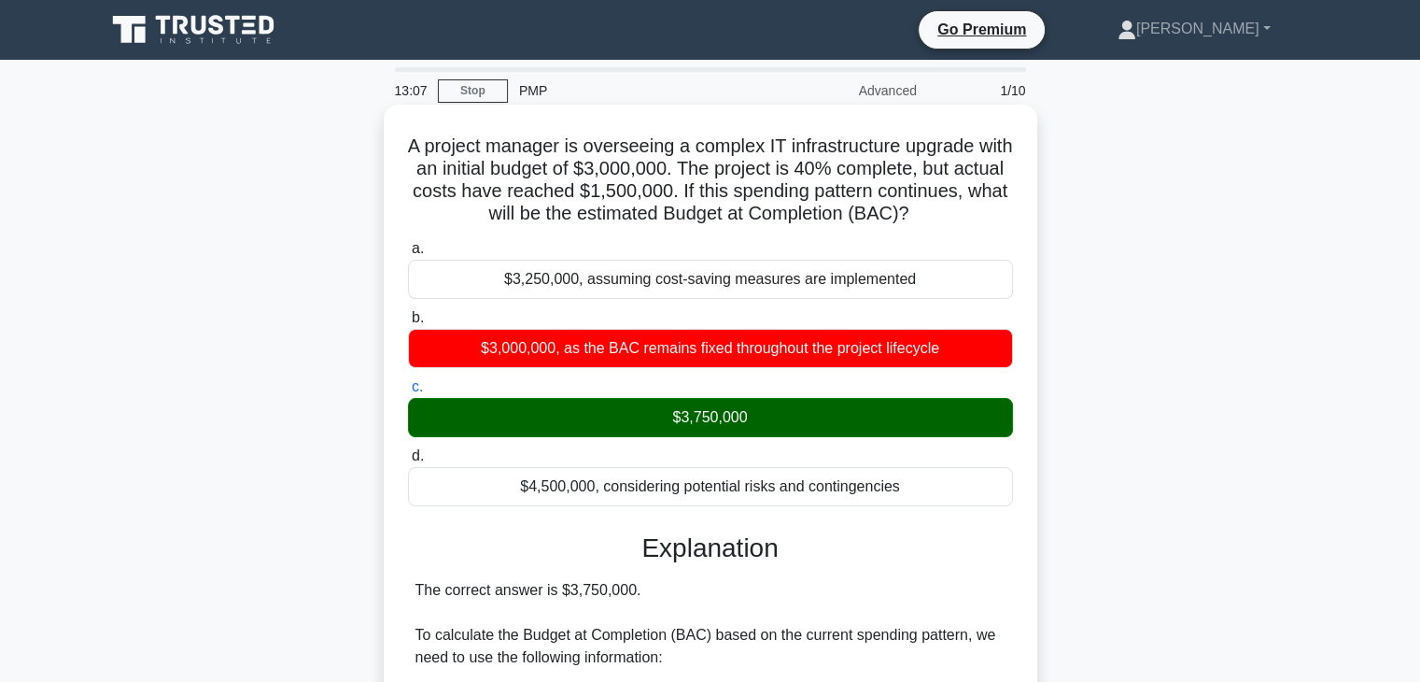
click at [408, 450] on input "d. $4,500,000, considering potential risks and contingencies" at bounding box center [408, 456] width 0 height 12
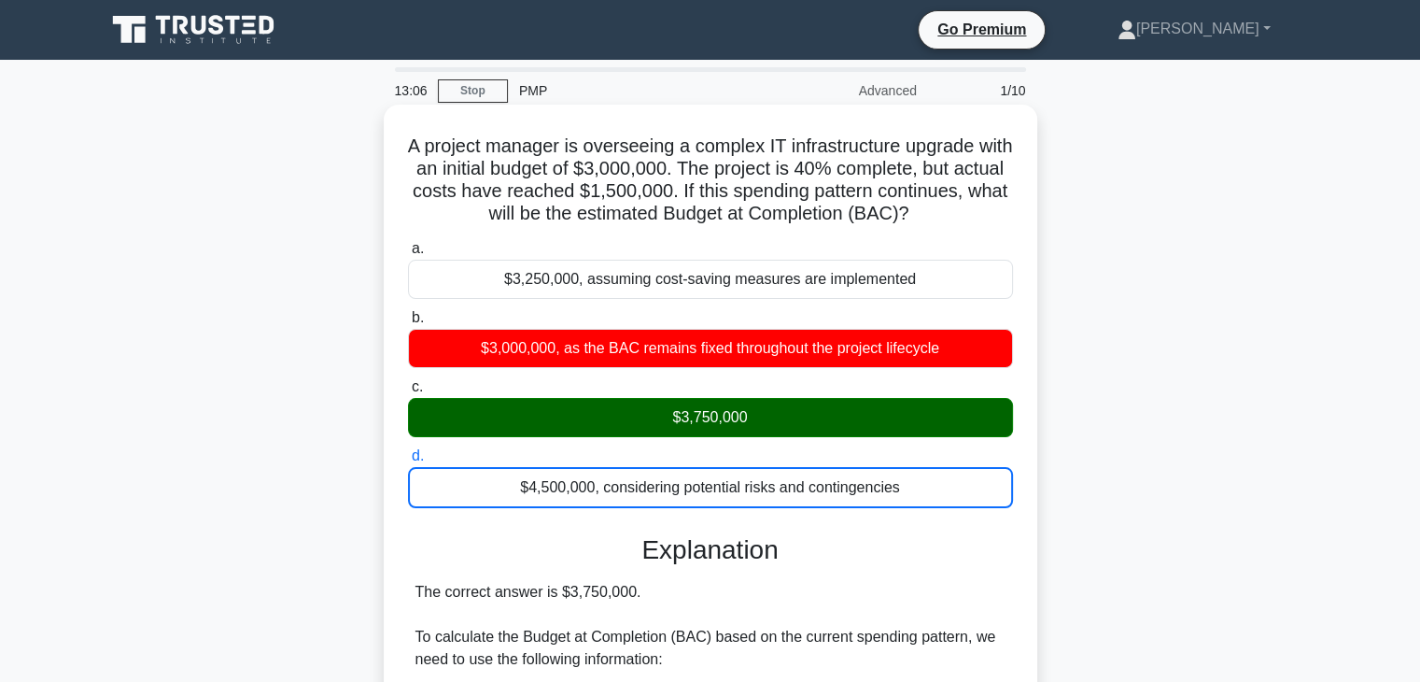
click at [408, 243] on input "a. $3,250,000, assuming cost-saving measures are implemented" at bounding box center [408, 249] width 0 height 12
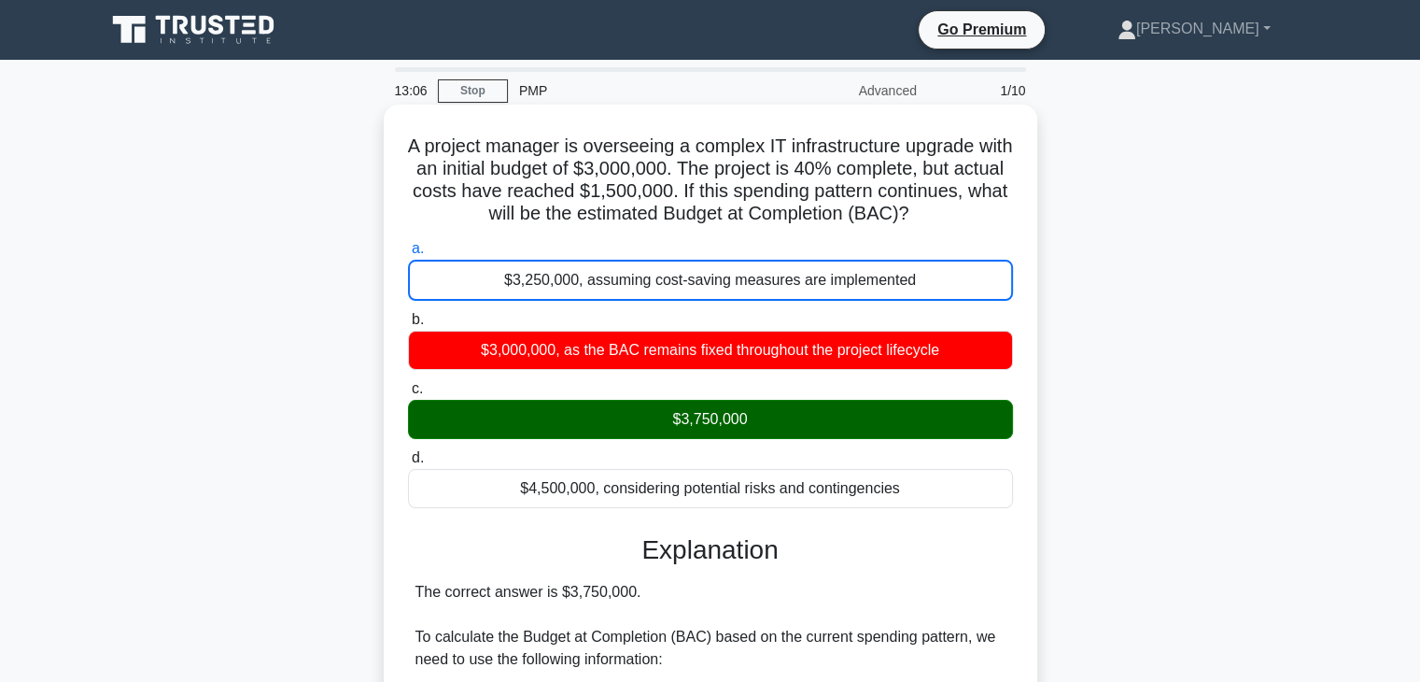
click at [408, 314] on input "b. $3,000,000, as the BAC remains fixed throughout the project lifecycle" at bounding box center [408, 320] width 0 height 12
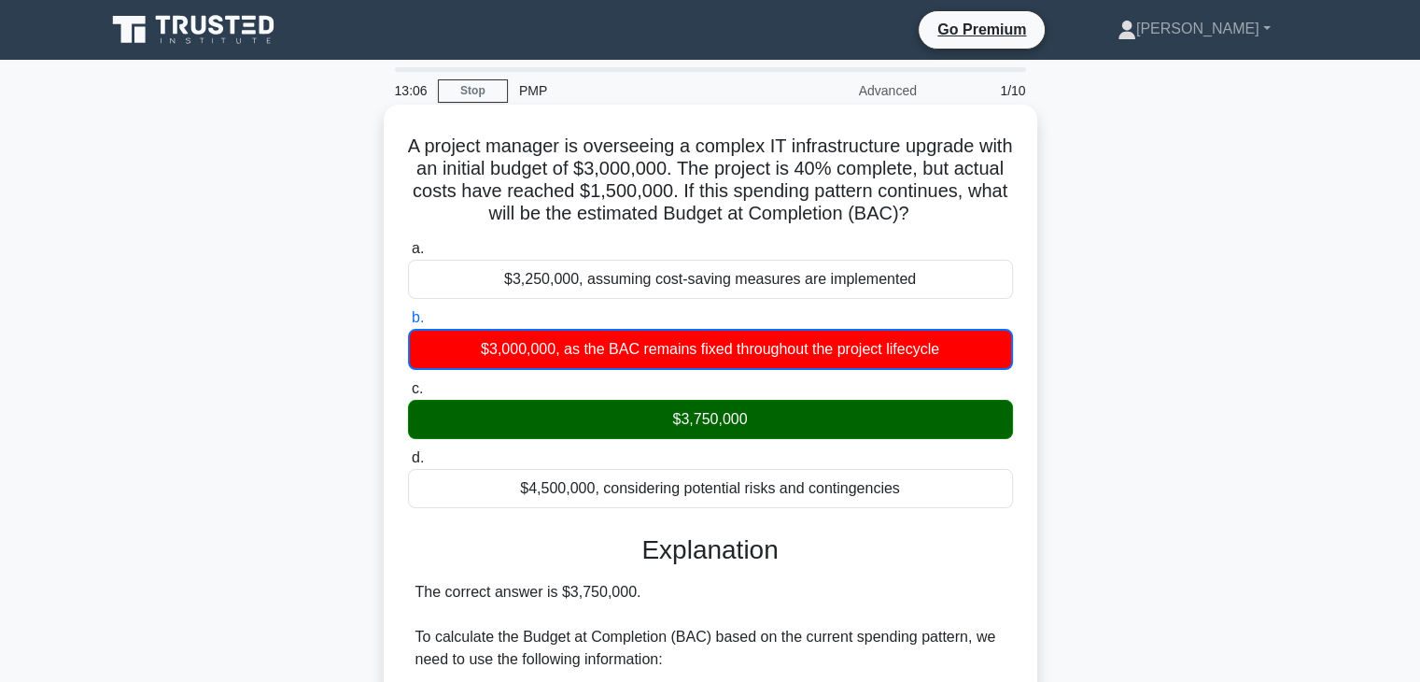
click at [408, 383] on input "c. $3,750,000" at bounding box center [408, 389] width 0 height 12
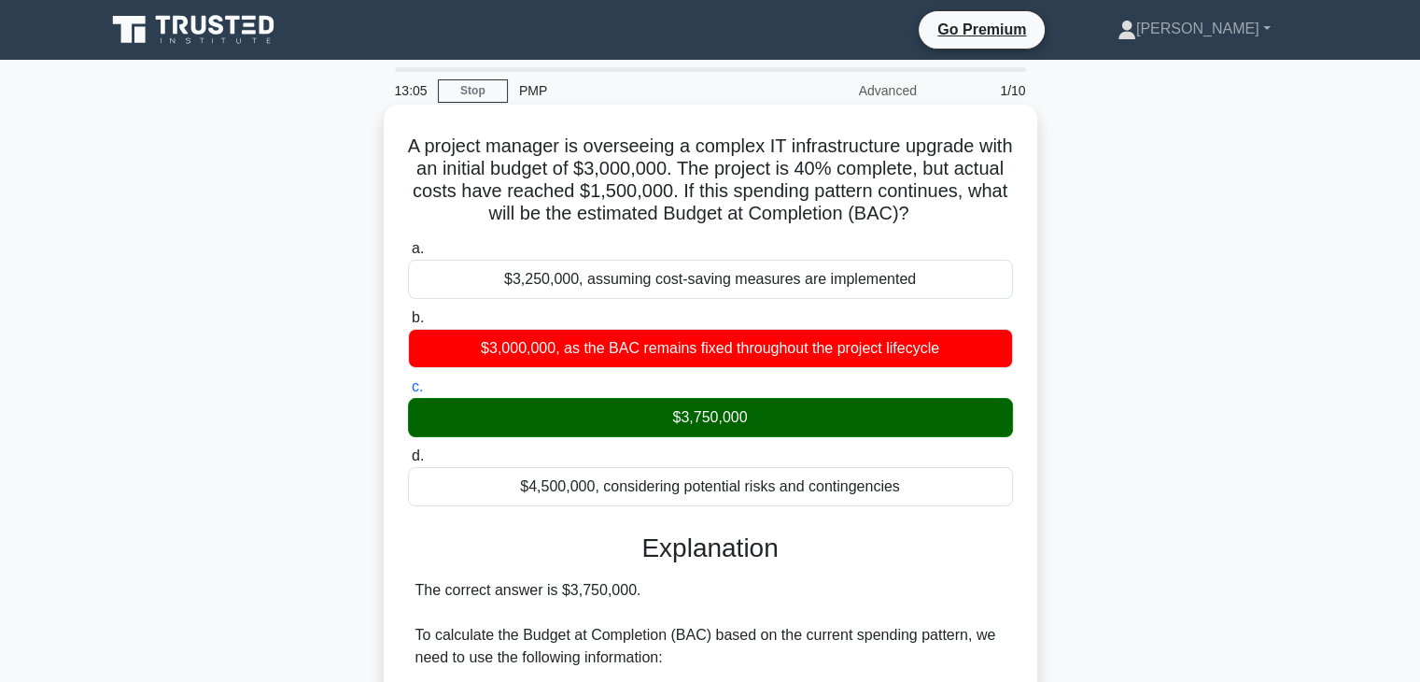
click at [408, 450] on input "d. $4,500,000, considering potential risks and contingencies" at bounding box center [408, 456] width 0 height 12
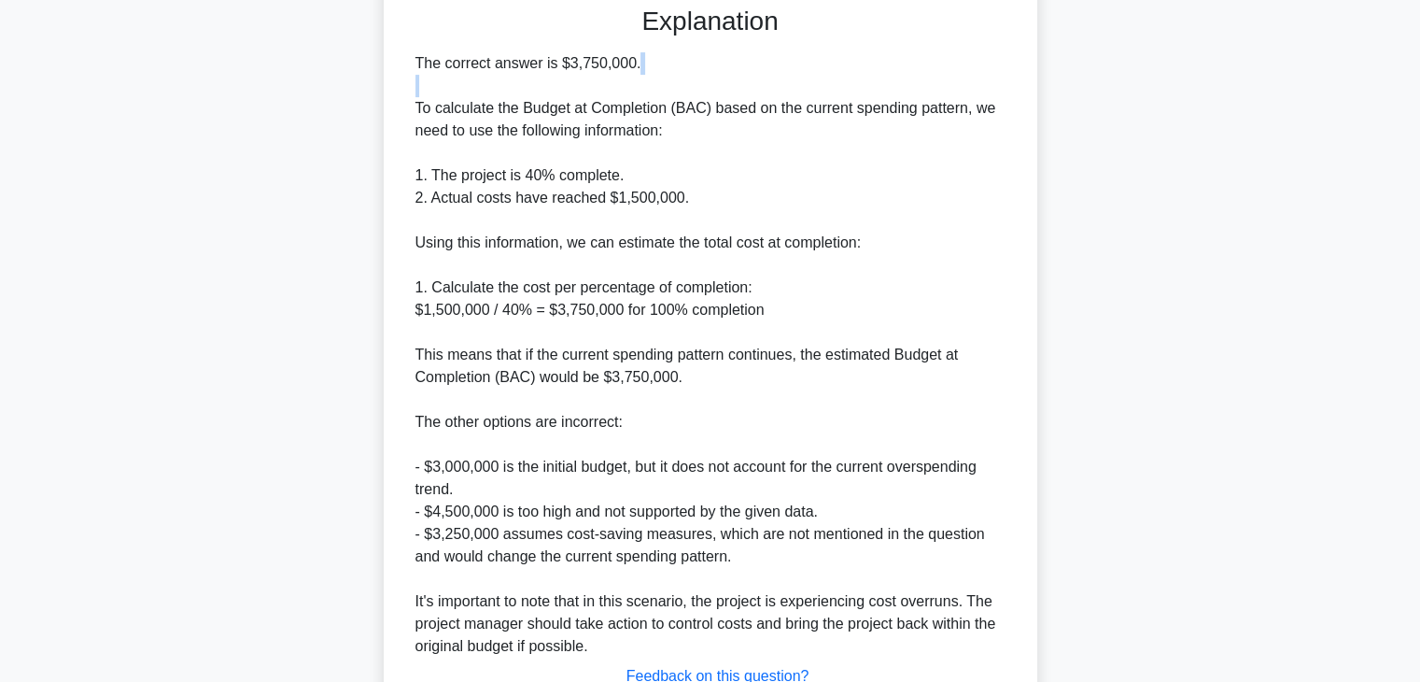
scroll to position [672, 0]
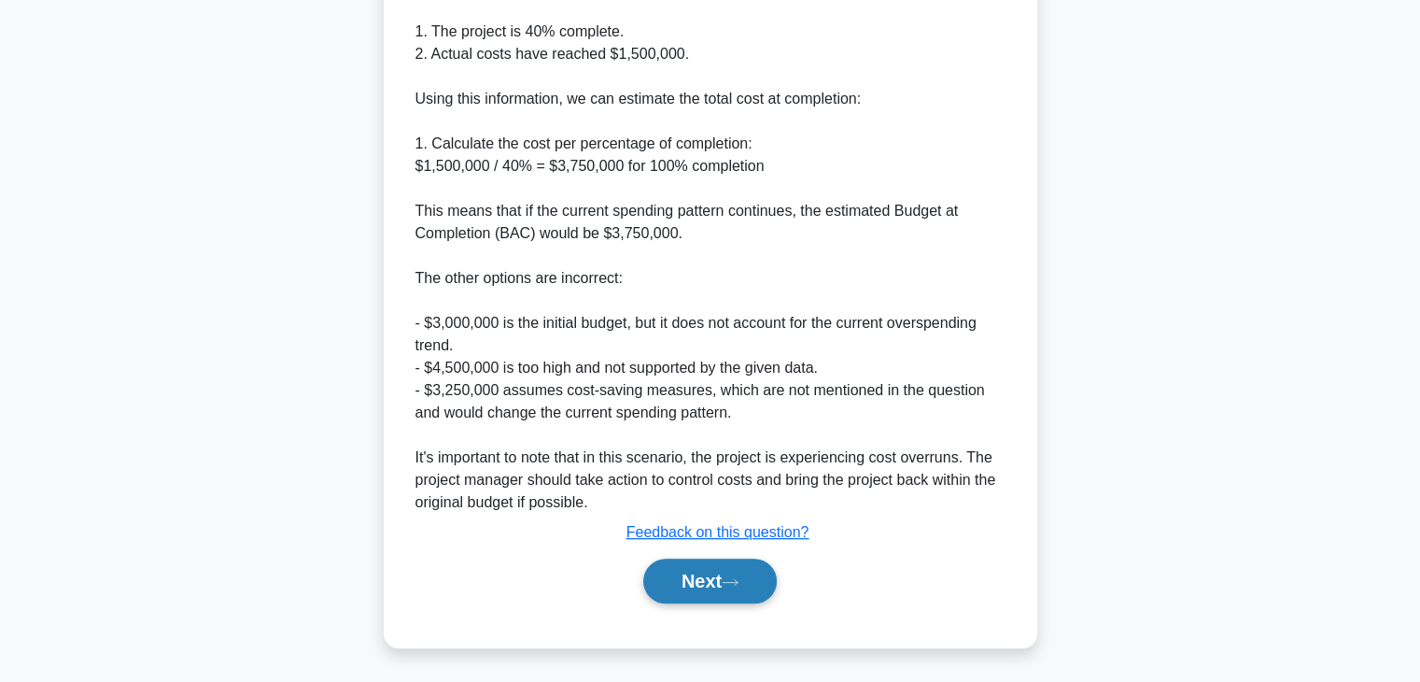
click at [706, 584] on button "Next" at bounding box center [710, 580] width 134 height 45
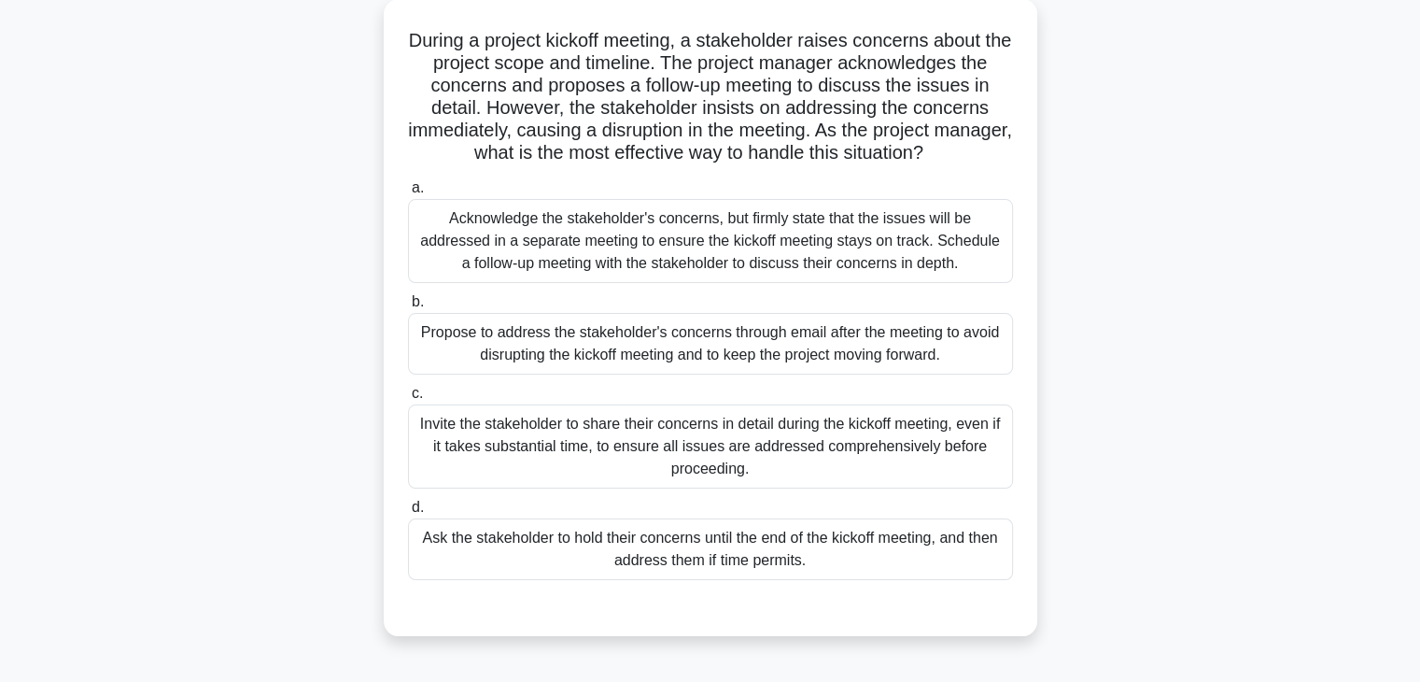
scroll to position [112, 0]
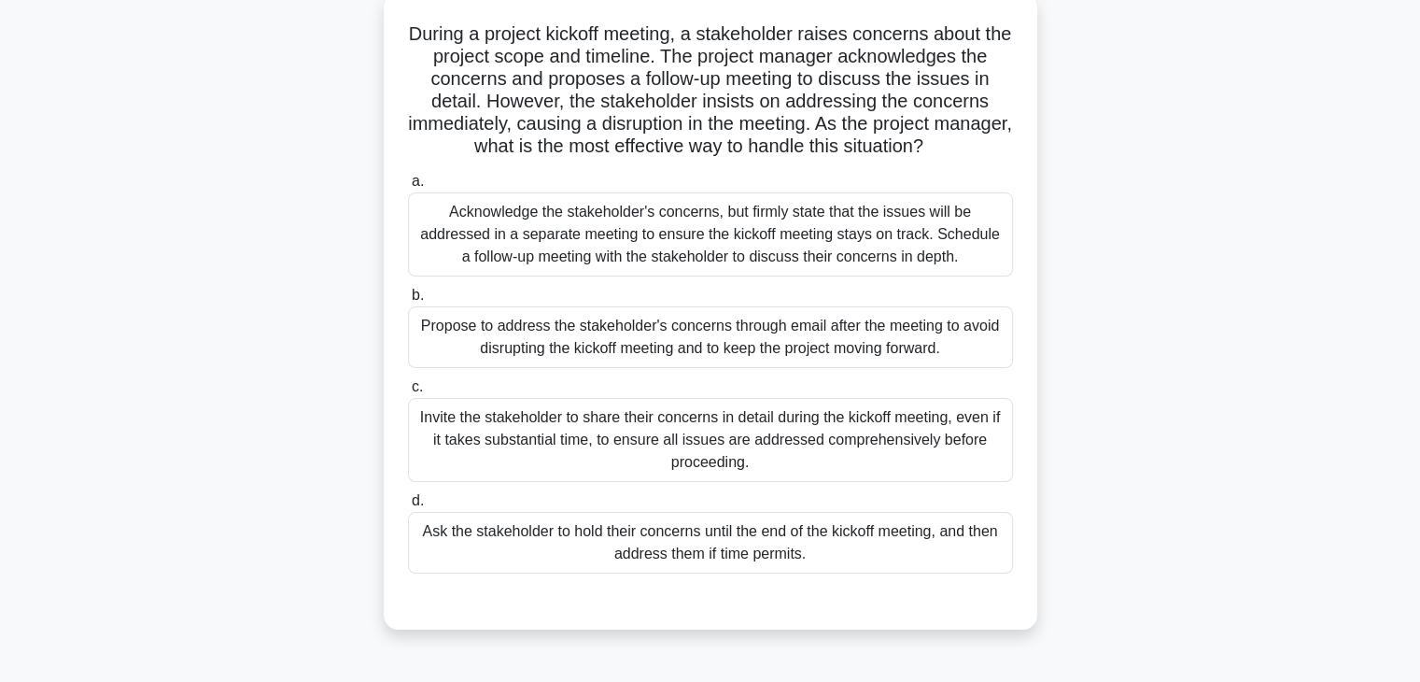
click at [897, 427] on div "Invite the stakeholder to share their concerns in detail during the kickoff mee…" at bounding box center [710, 440] width 605 height 84
click at [408, 393] on input "c. Invite the stakeholder to share their concerns in detail during the kickoff …" at bounding box center [408, 387] width 0 height 12
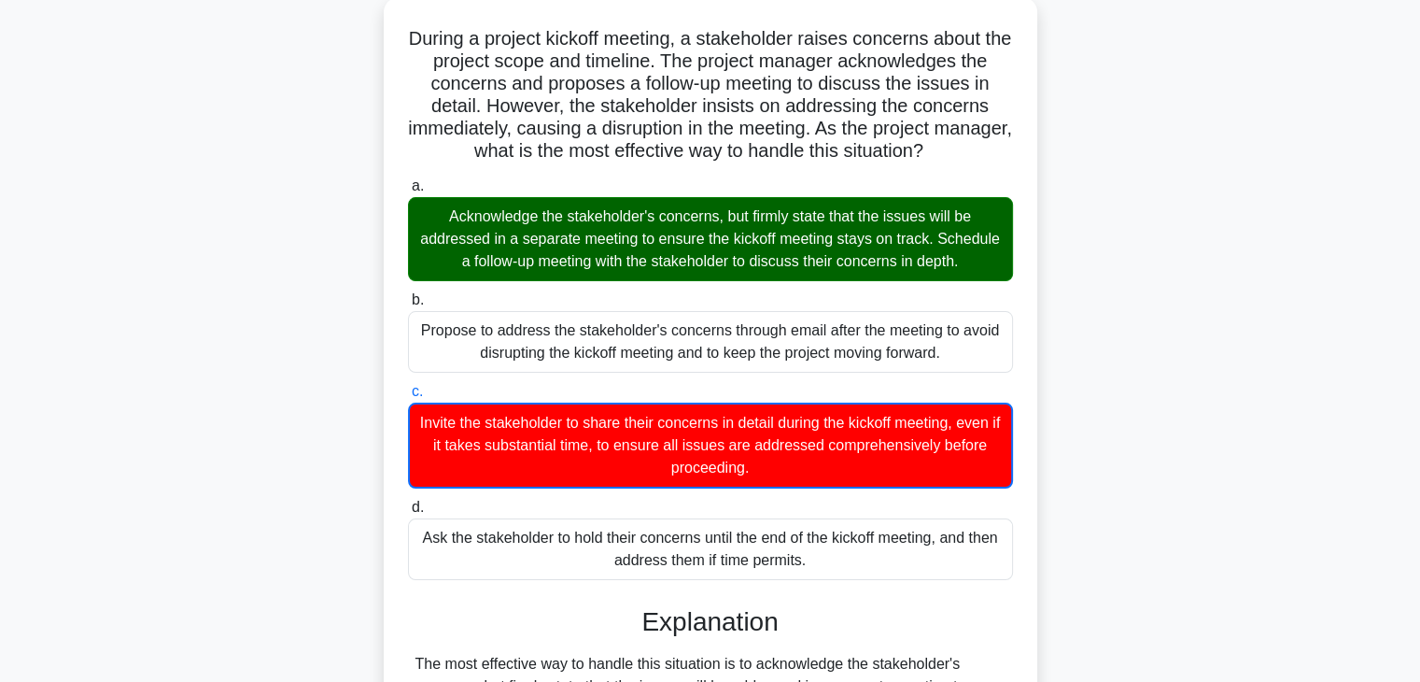
click at [1251, 475] on div "During a project kickoff meeting, a stakeholder raises concerns about the proje…" at bounding box center [710, 582] width 1233 height 1170
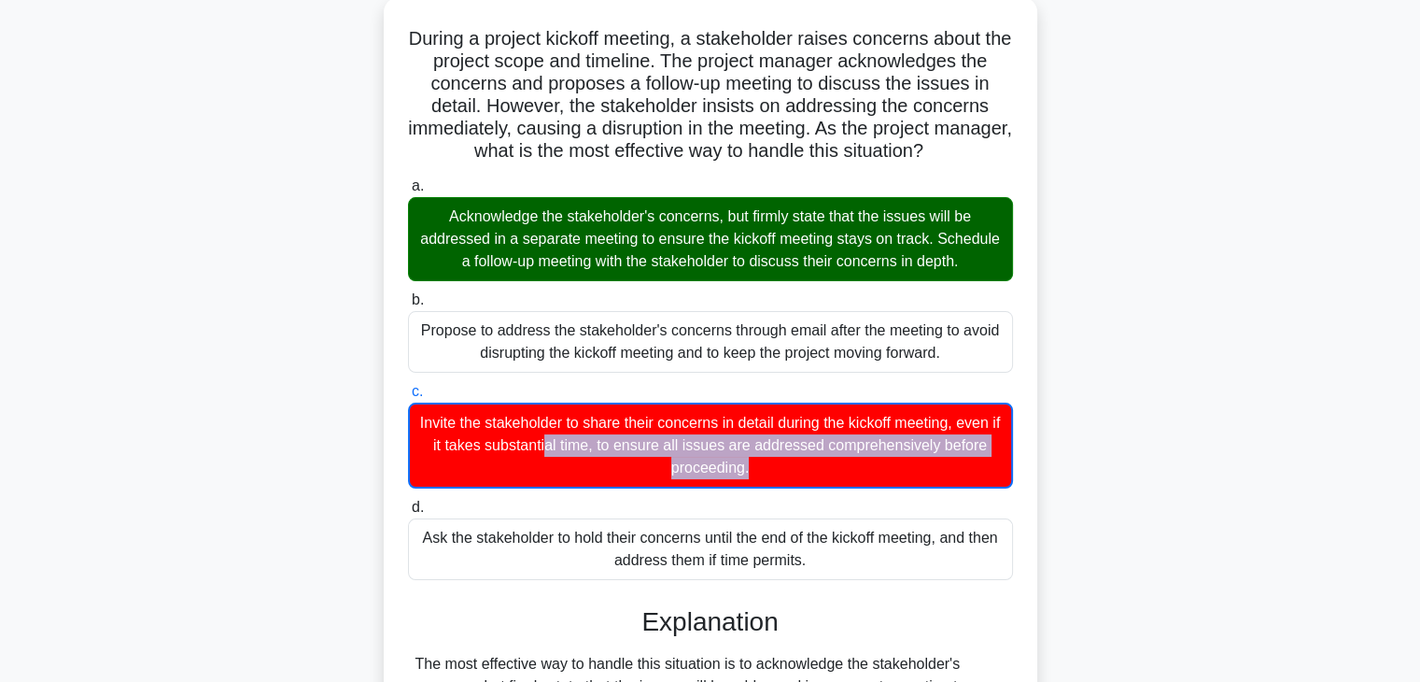
click at [1251, 475] on div "During a project kickoff meeting, a stakeholder raises concerns about the proje…" at bounding box center [710, 582] width 1233 height 1170
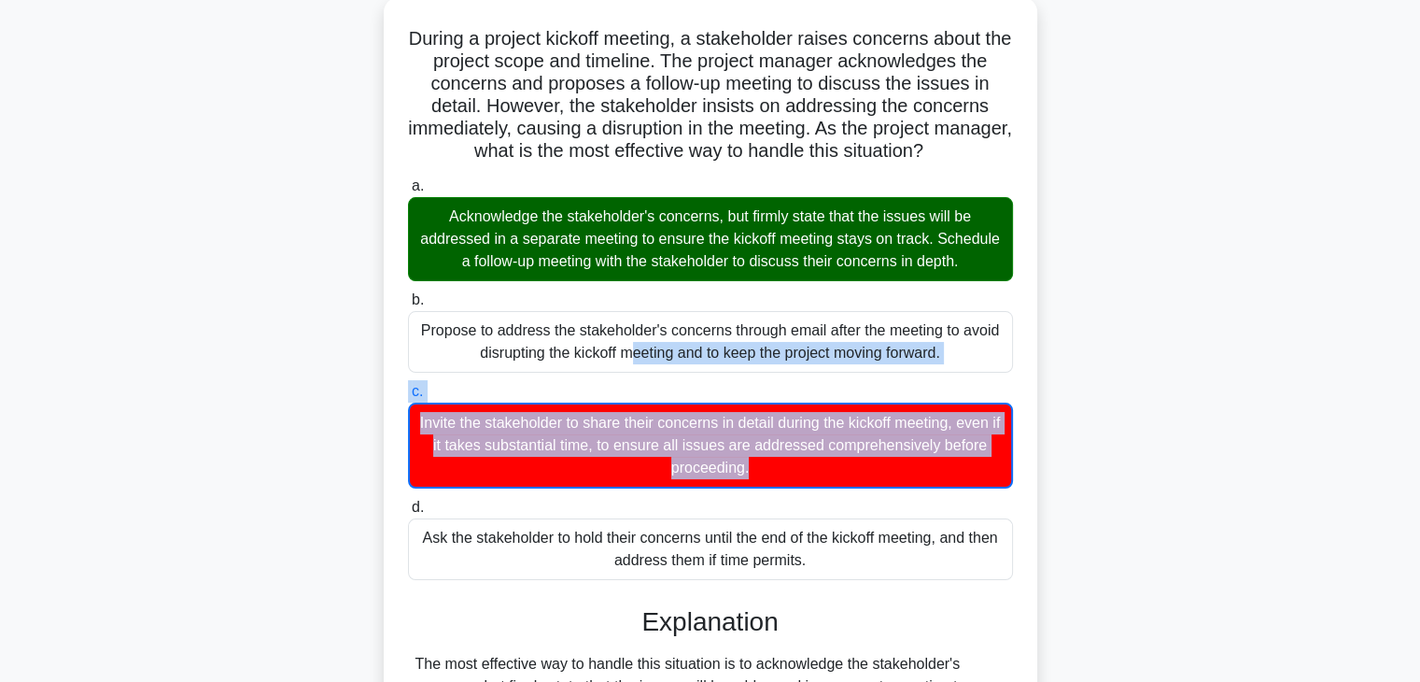
drag, startPoint x: 1251, startPoint y: 475, endPoint x: 1421, endPoint y: 315, distance: 234.5
click at [1420, 315] on html "Go Premium Maria" at bounding box center [710, 532] width 1420 height 1288
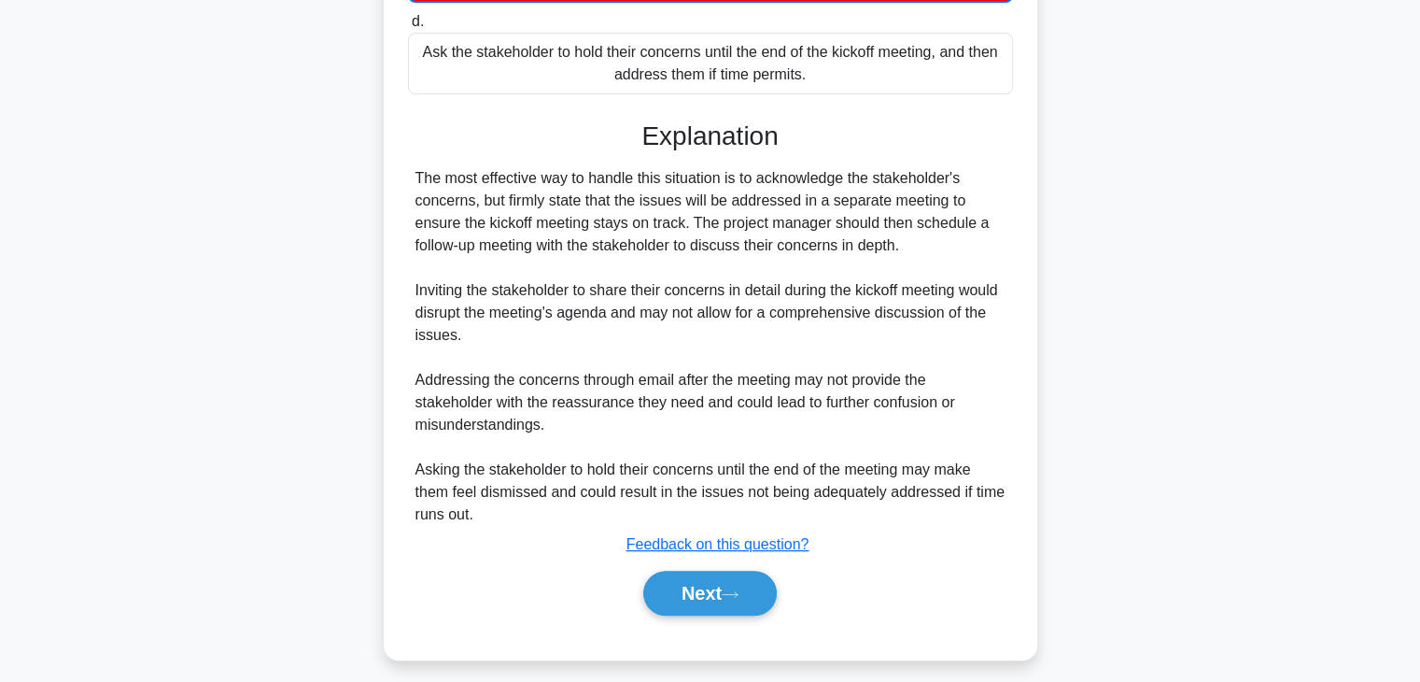
scroll to position [605, 0]
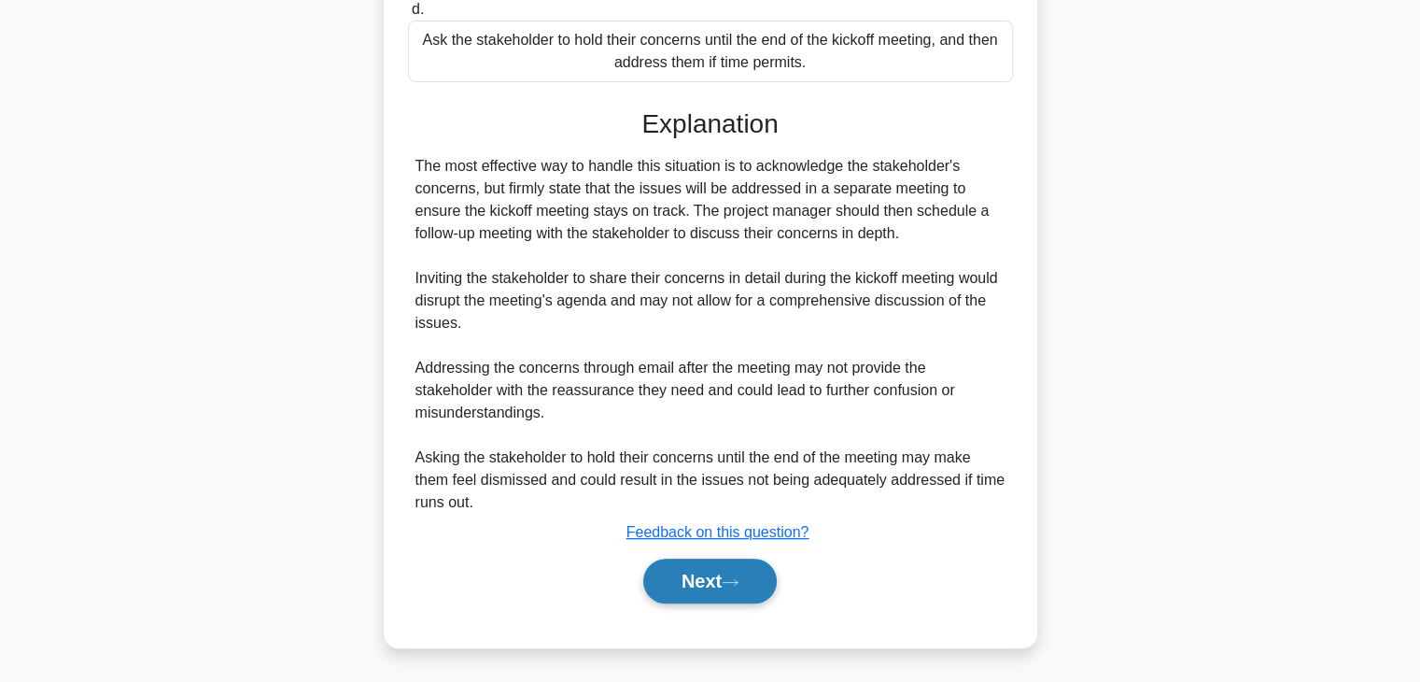
click at [706, 580] on button "Next" at bounding box center [710, 580] width 134 height 45
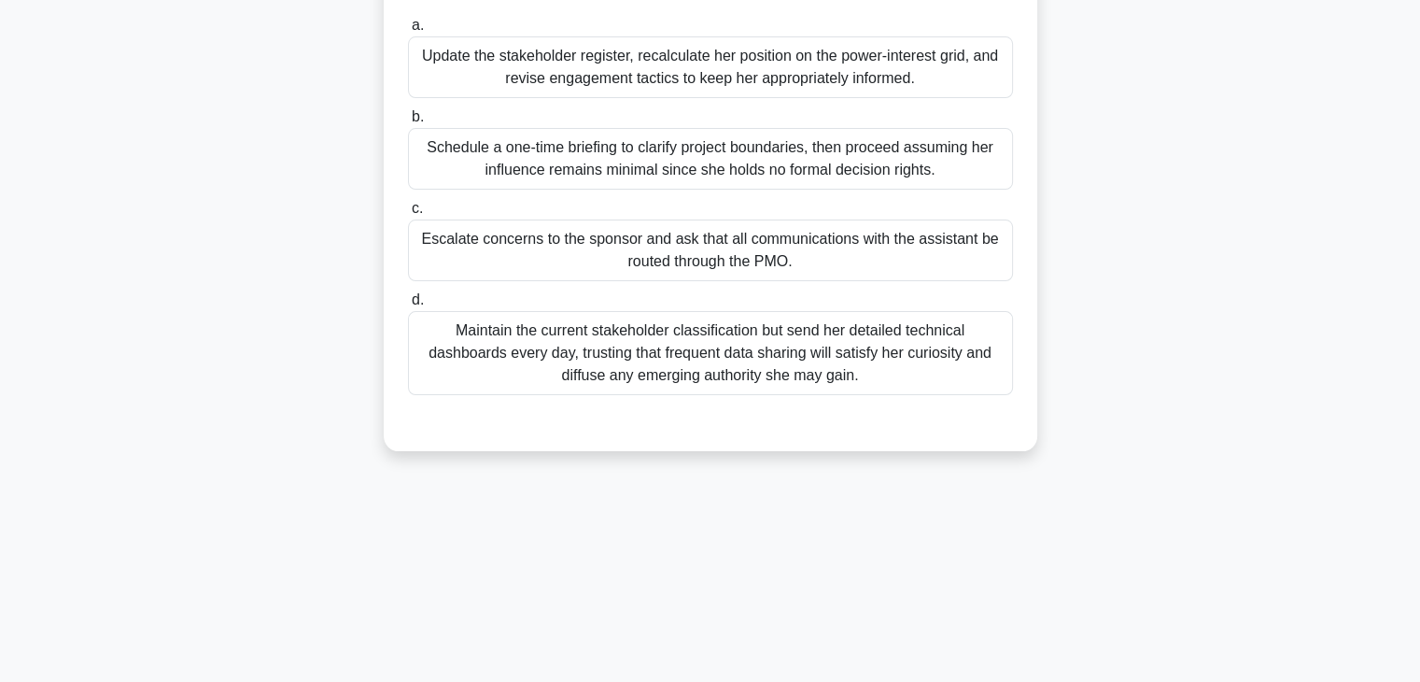
scroll to position [299, 0]
